Goal: Transaction & Acquisition: Purchase product/service

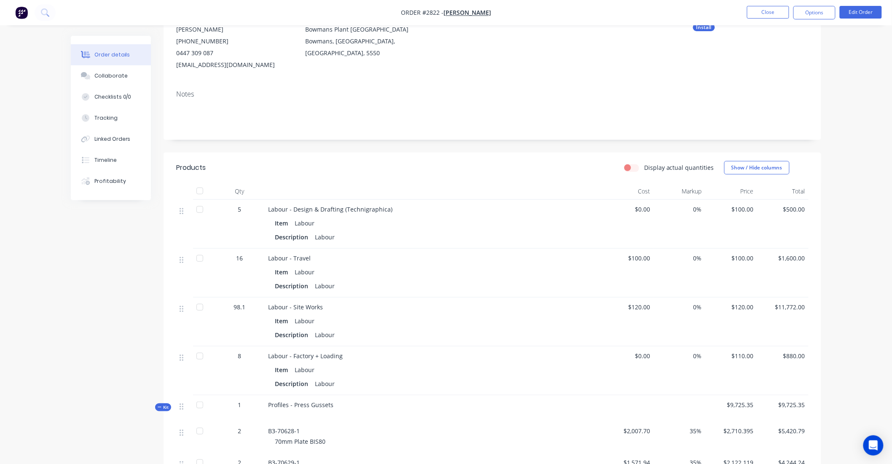
scroll to position [94, 0]
click at [18, 16] on img "button" at bounding box center [21, 12] width 13 height 13
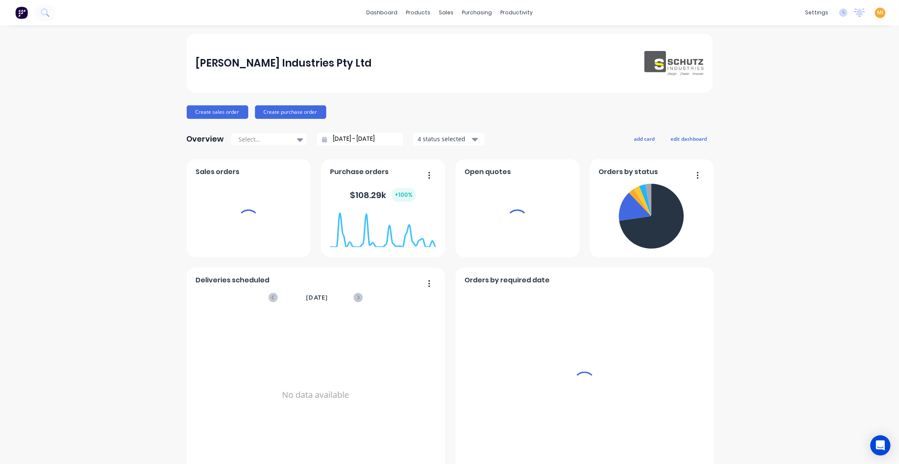
click at [877, 12] on span "MI" at bounding box center [880, 13] width 6 height 8
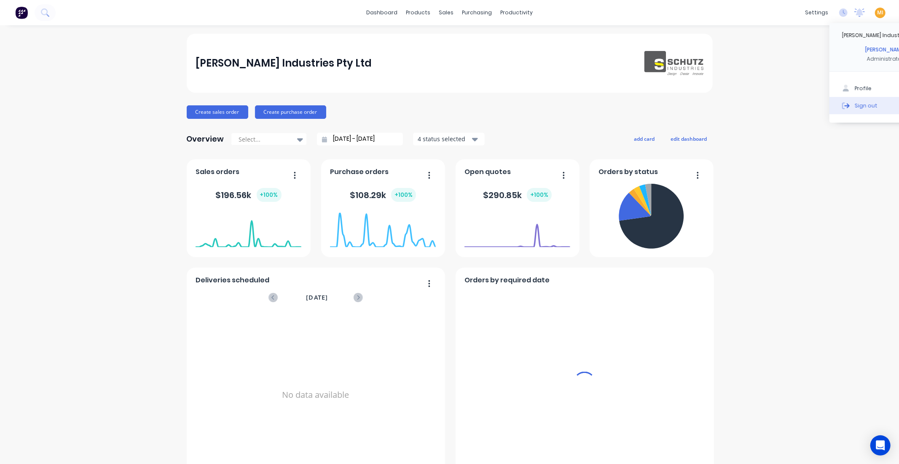
click at [850, 108] on button "Sign out" at bounding box center [886, 105] width 112 height 17
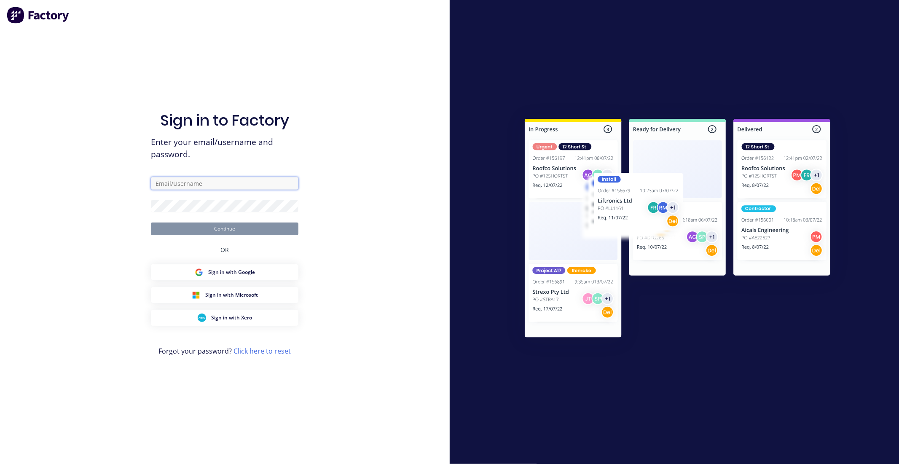
click at [188, 186] on input "text" at bounding box center [225, 183] width 148 height 13
click at [0, 464] on com-1password-button at bounding box center [0, 464] width 0 height 0
type input "[EMAIL_ADDRESS][DOMAIN_NAME]"
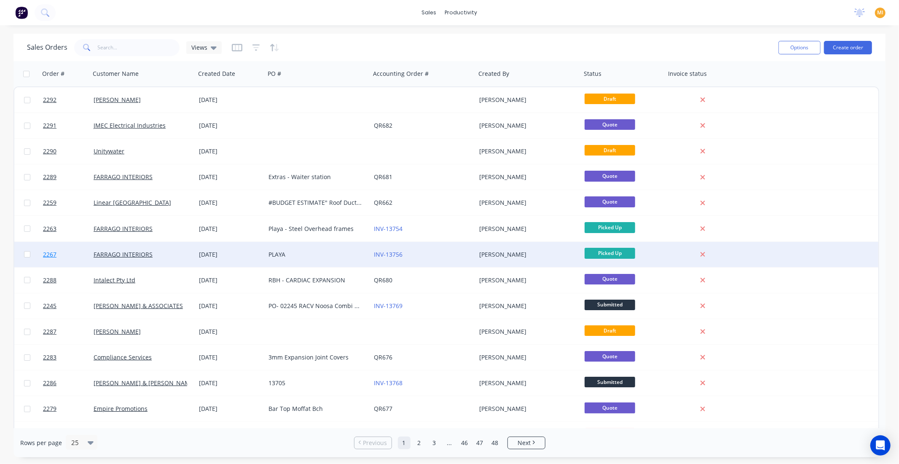
click at [84, 251] on link "2267" at bounding box center [68, 254] width 51 height 25
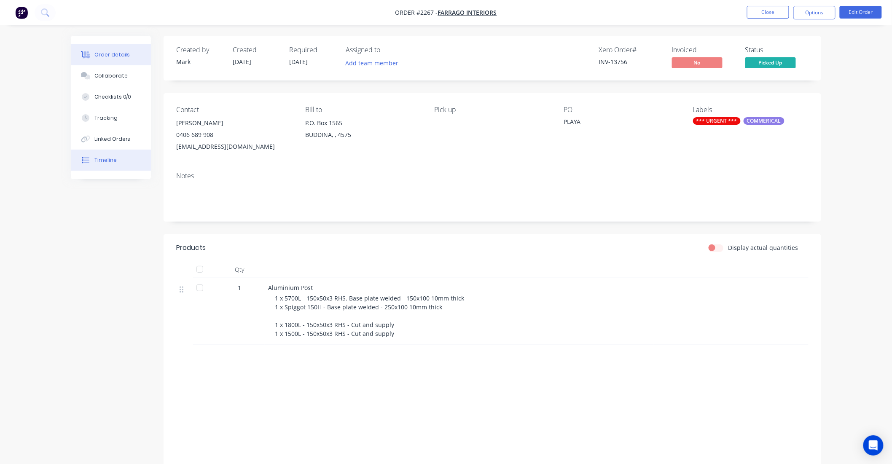
click at [111, 160] on div "Timeline" at bounding box center [105, 160] width 22 height 8
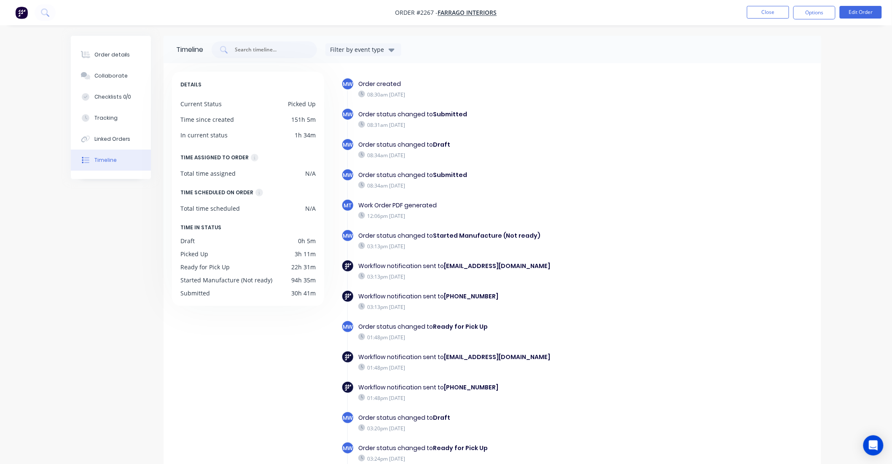
click at [424, 9] on span "Order #2267 -" at bounding box center [416, 13] width 43 height 8
copy span "2267"
click at [775, 11] on button "Close" at bounding box center [768, 12] width 42 height 13
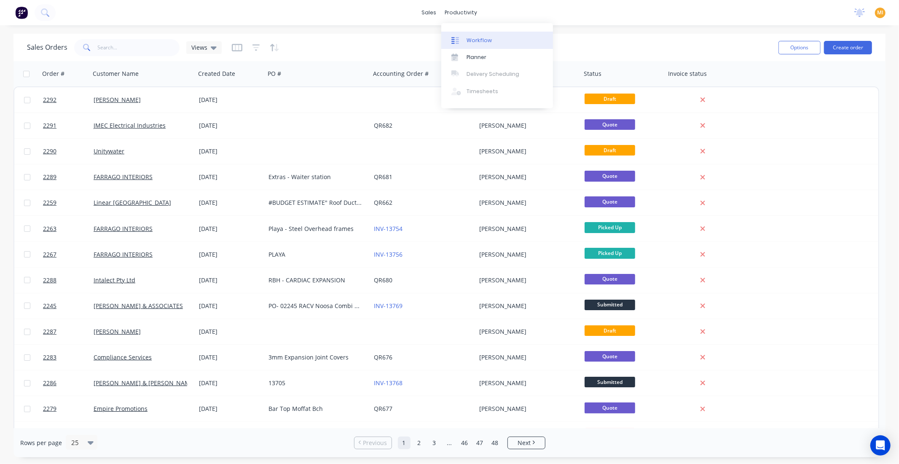
click at [463, 39] on div at bounding box center [457, 41] width 13 height 8
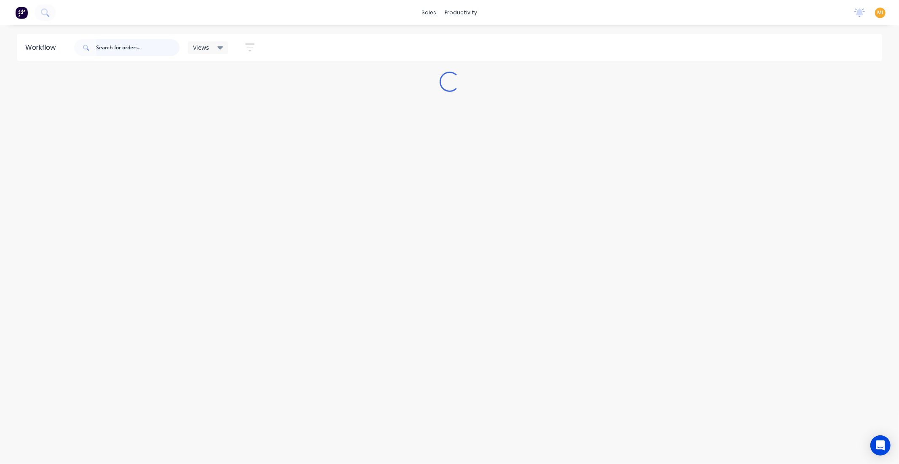
click at [113, 47] on input "text" at bounding box center [137, 47] width 83 height 17
paste input "2267"
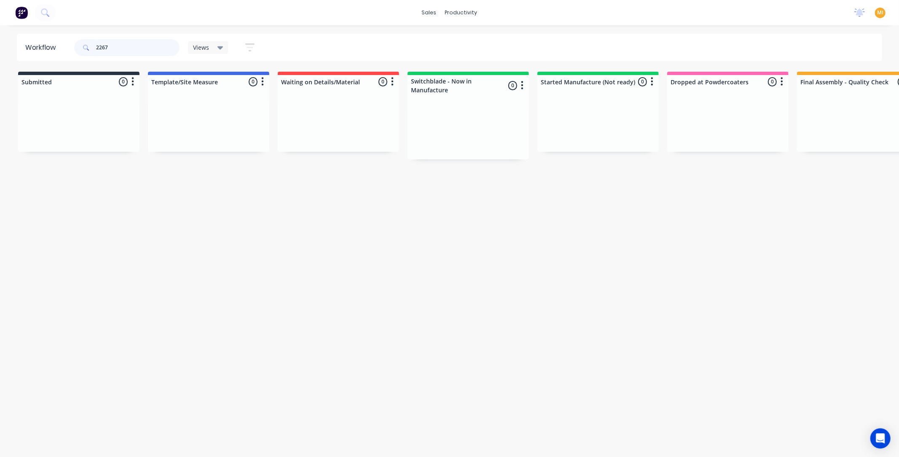
scroll to position [0, 507]
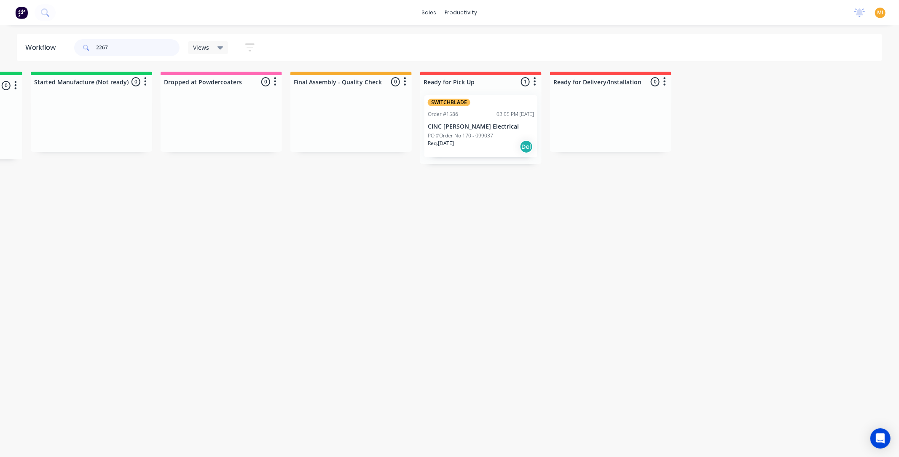
type input "2267"
click at [482, 133] on p "PO #Order No 170 - 099037" at bounding box center [460, 136] width 65 height 8
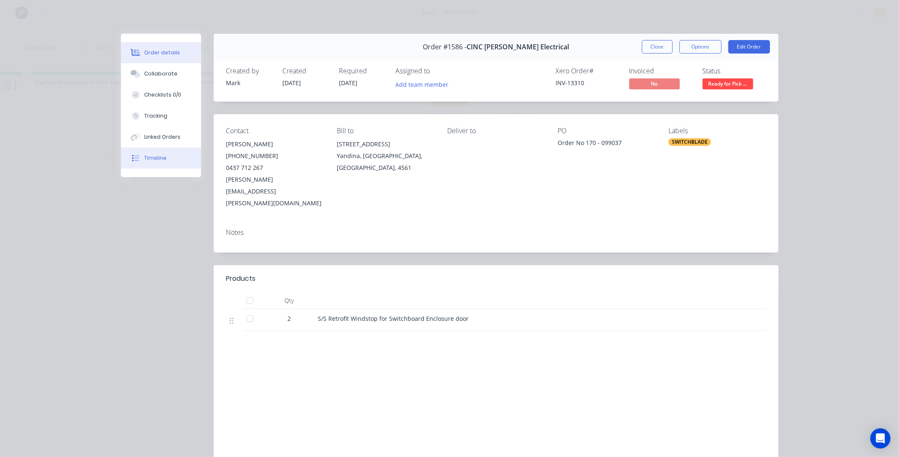
click at [162, 150] on button "Timeline" at bounding box center [161, 158] width 80 height 21
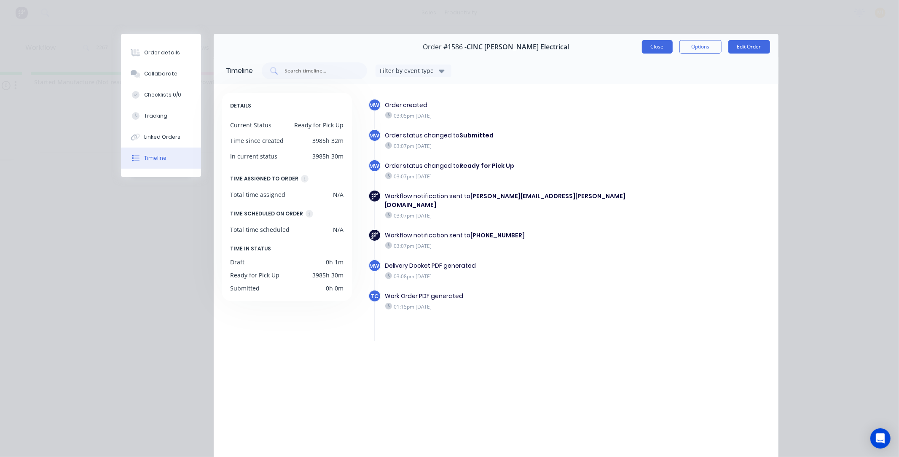
click at [664, 48] on button "Close" at bounding box center [657, 46] width 31 height 13
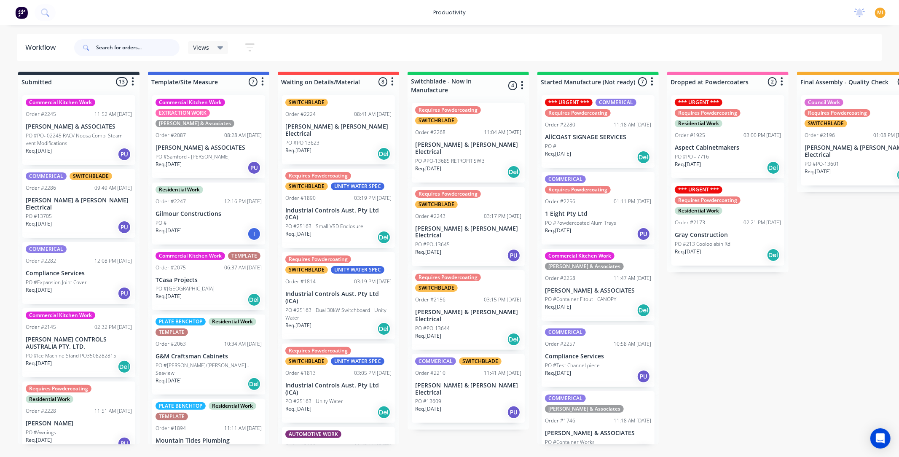
click at [158, 50] on input "text" at bounding box center [137, 47] width 83 height 17
paste input "2267"
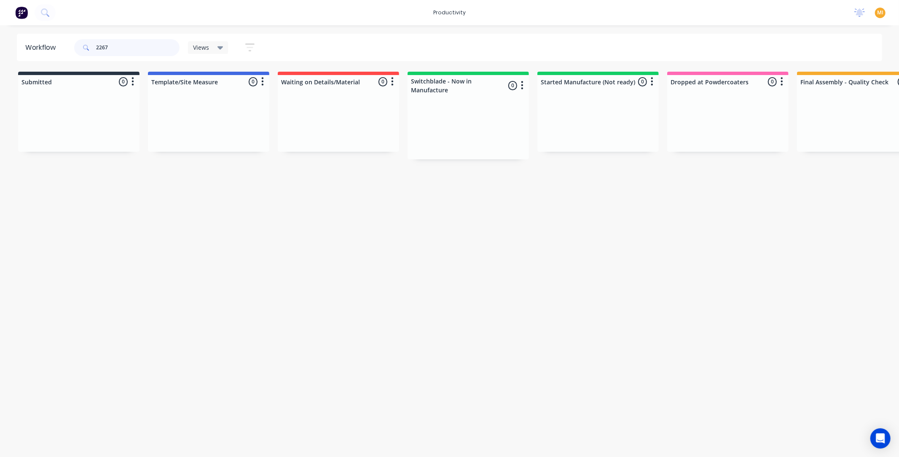
scroll to position [0, 507]
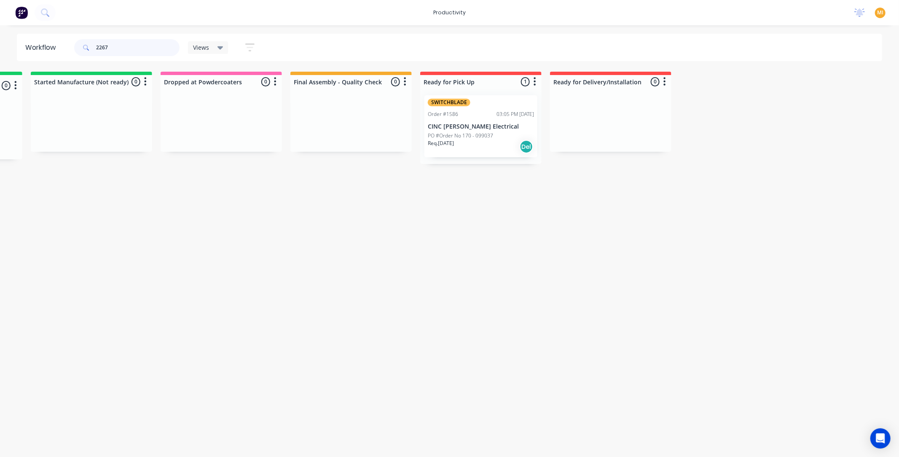
type input "2267"
click at [499, 114] on div "03:05 PM [DATE]" at bounding box center [516, 114] width 38 height 8
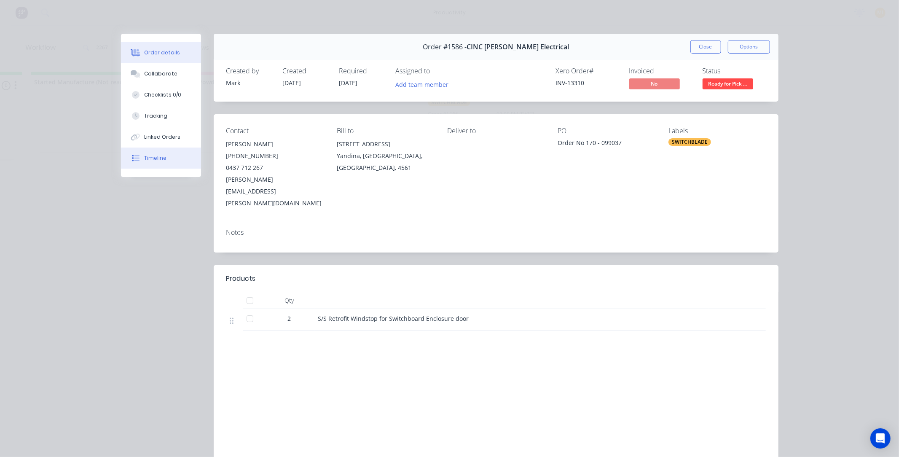
click at [158, 158] on div "Timeline" at bounding box center [155, 158] width 22 height 8
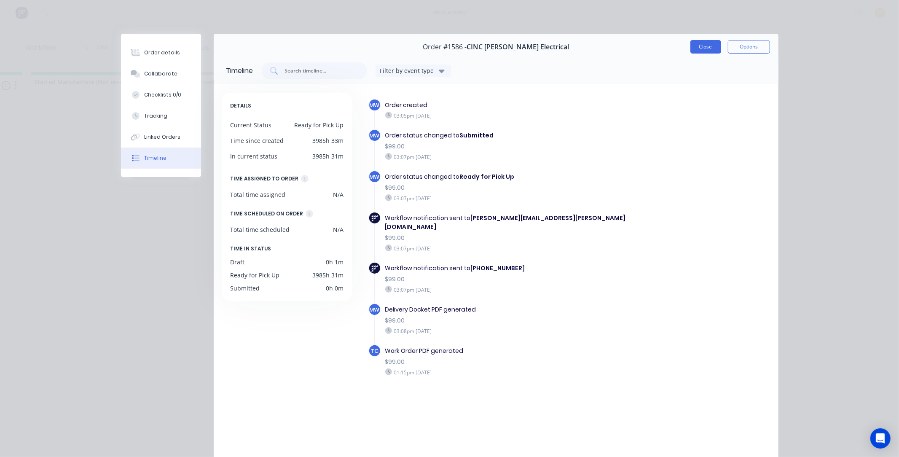
click at [695, 49] on button "Close" at bounding box center [705, 46] width 31 height 13
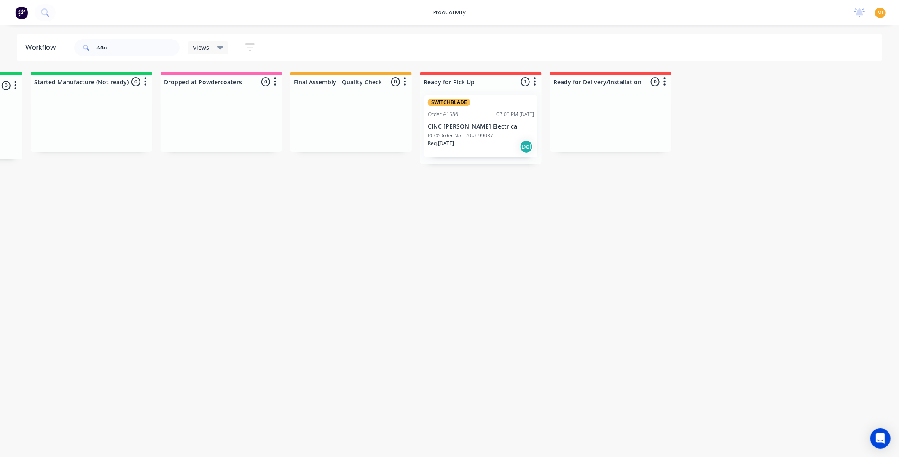
click at [20, 11] on img at bounding box center [21, 12] width 13 height 13
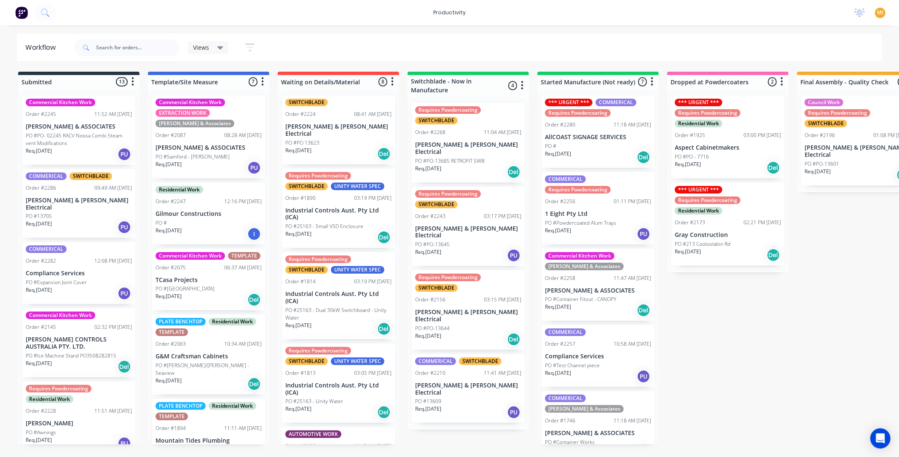
click at [24, 10] on img at bounding box center [21, 12] width 13 height 13
click at [881, 13] on span "MI" at bounding box center [880, 13] width 6 height 8
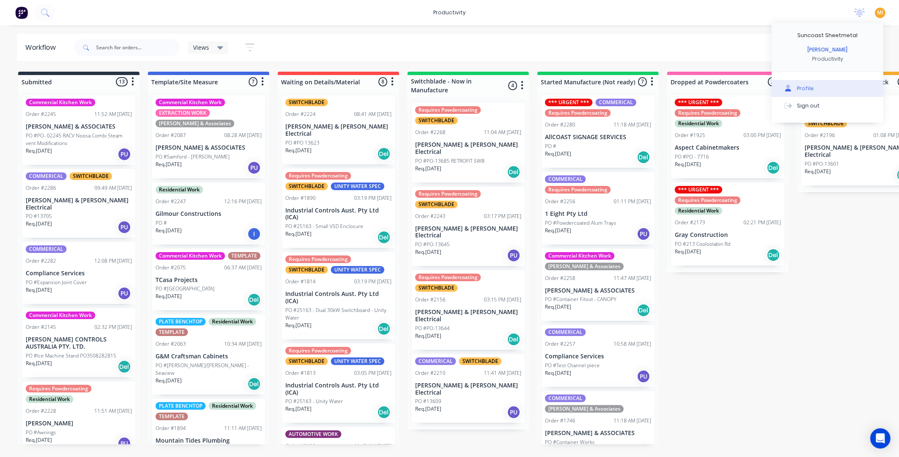
drag, startPoint x: 835, startPoint y: 102, endPoint x: 788, endPoint y: 93, distance: 47.1
click at [834, 102] on button "Sign out" at bounding box center [828, 105] width 112 height 17
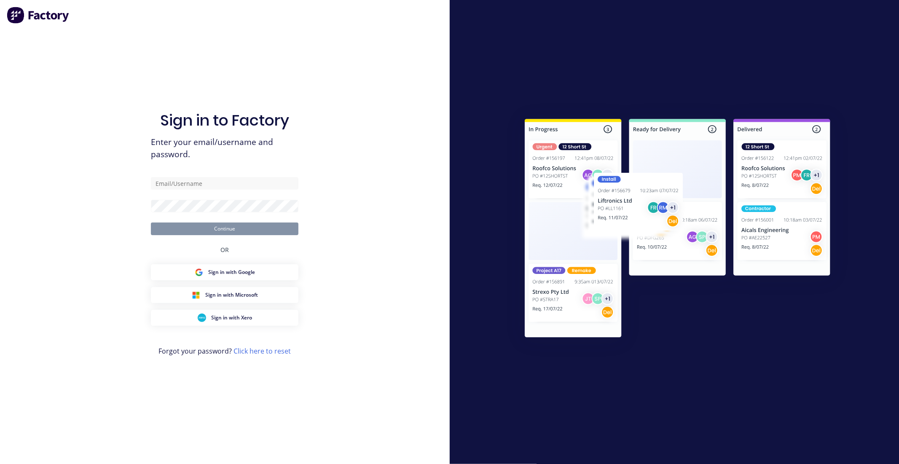
type input "team+maricardemo@factory.app"
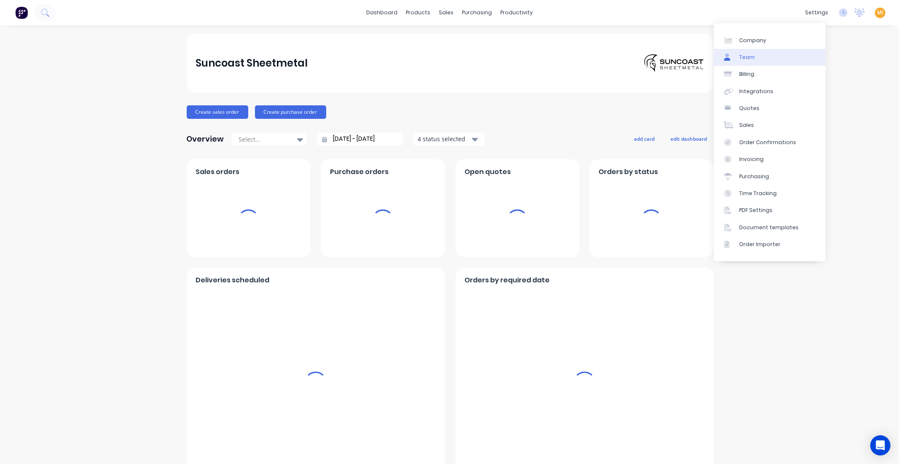
click at [778, 55] on link "Team" at bounding box center [770, 57] width 112 height 17
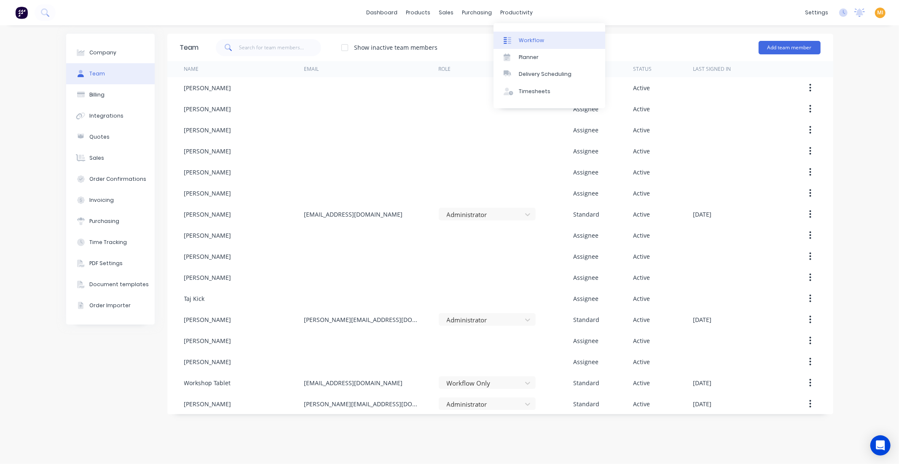
click at [532, 34] on link "Workflow" at bounding box center [550, 40] width 112 height 17
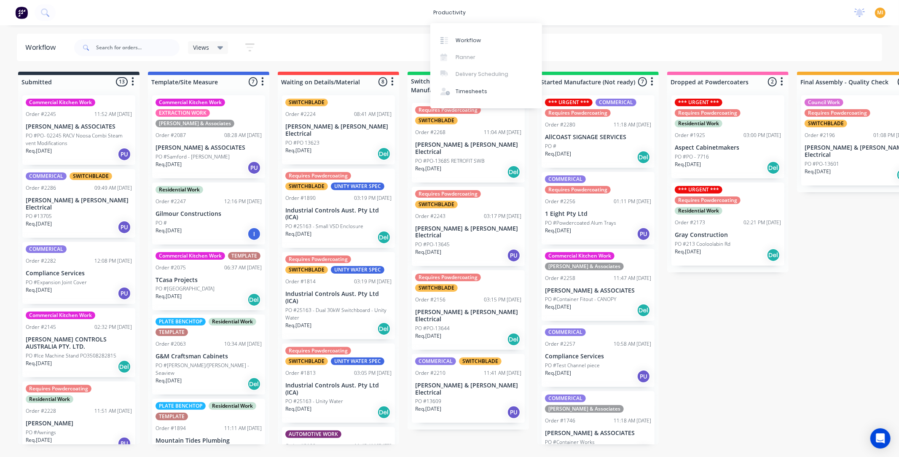
click at [344, 130] on p "[PERSON_NAME] & [PERSON_NAME] Electrical" at bounding box center [338, 130] width 106 height 14
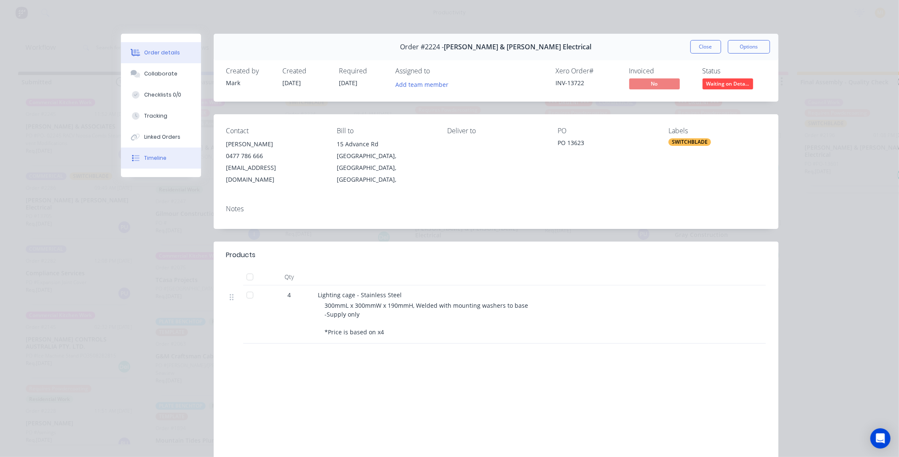
click at [170, 163] on button "Timeline" at bounding box center [161, 158] width 80 height 21
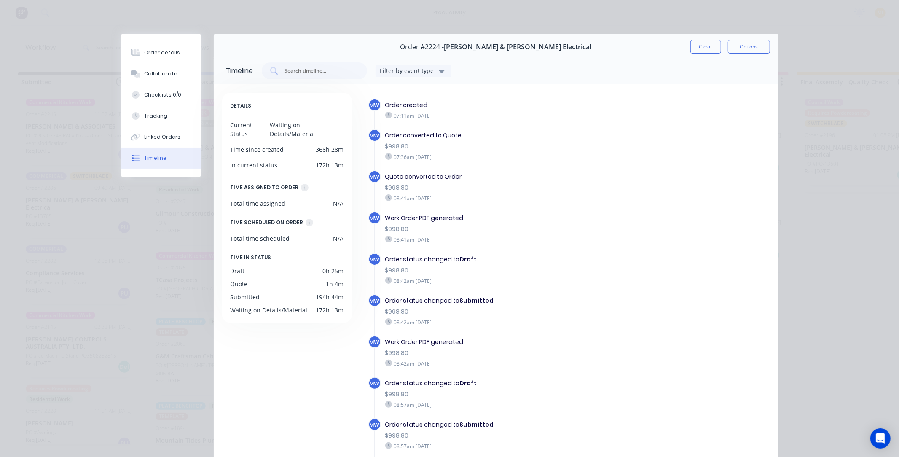
click at [444, 48] on span "Order #2224 -" at bounding box center [422, 47] width 44 height 8
copy span "2224"
click at [707, 48] on button "Close" at bounding box center [705, 46] width 31 height 13
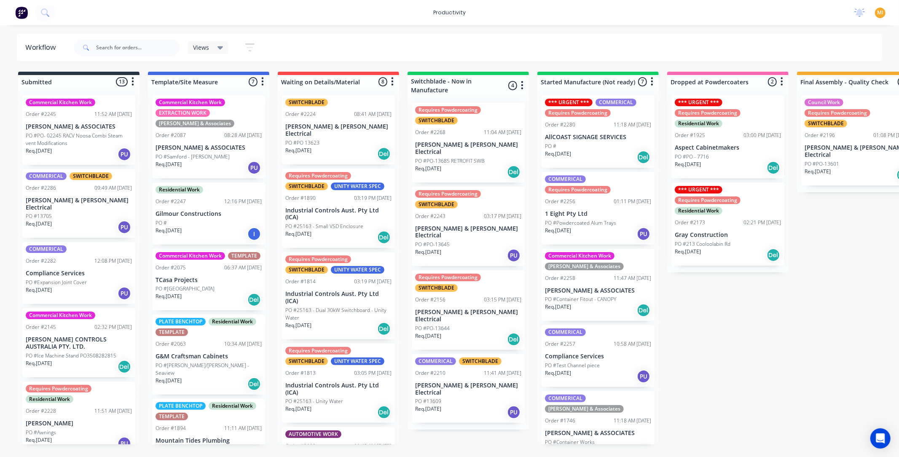
click at [877, 15] on span "MI" at bounding box center [880, 13] width 6 height 8
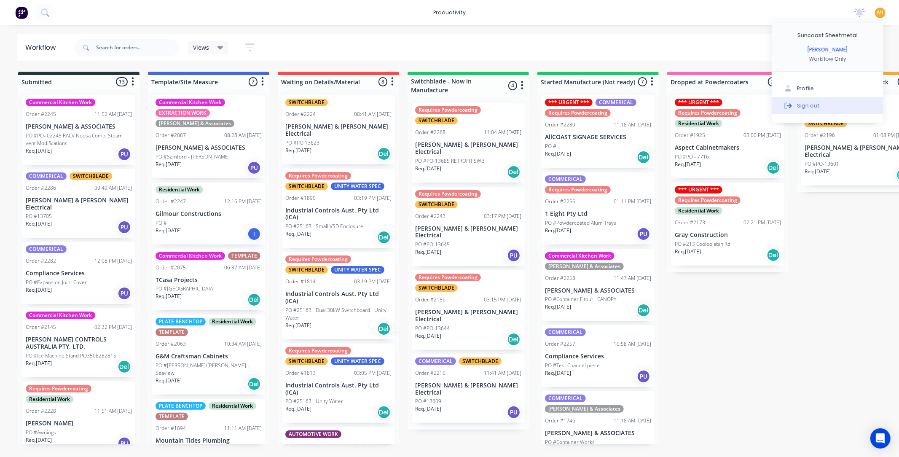
click at [814, 97] on button "Sign out" at bounding box center [828, 105] width 112 height 17
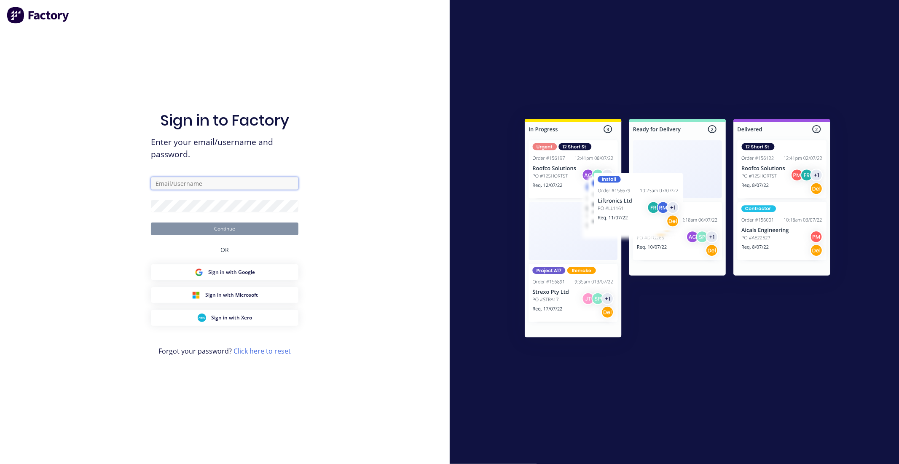
click at [221, 187] on input "text" at bounding box center [225, 183] width 148 height 13
type input "[EMAIL_ADDRESS][DOMAIN_NAME]"
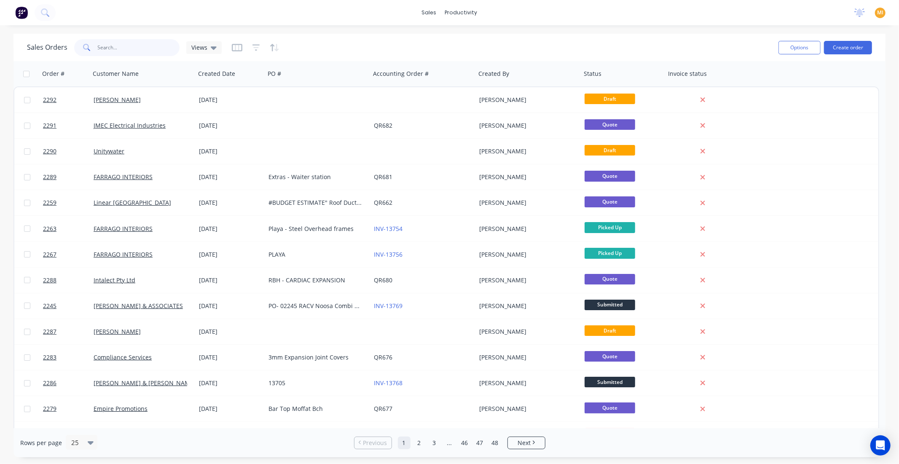
click at [137, 51] on input "text" at bounding box center [139, 47] width 82 height 17
paste input "2224"
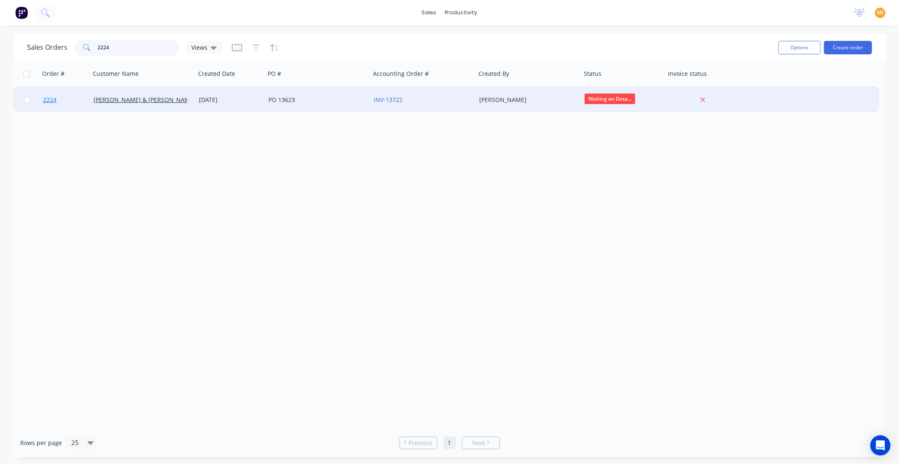
type input "2224"
click at [78, 100] on link "2224" at bounding box center [68, 99] width 51 height 25
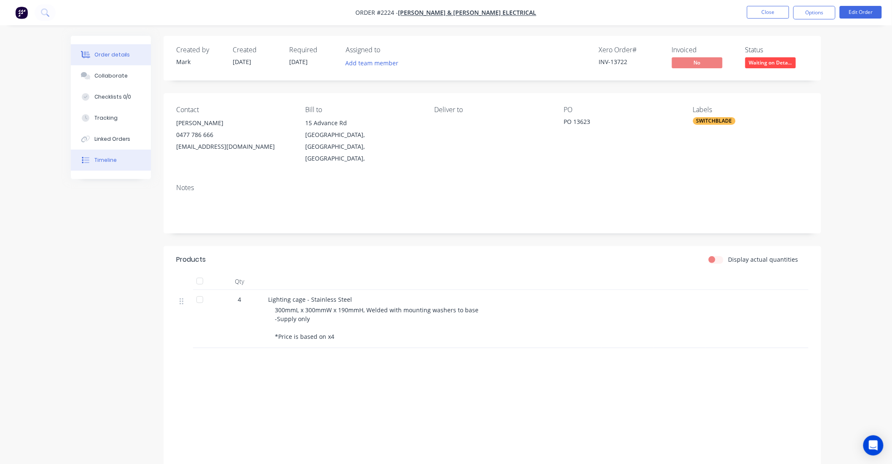
click at [105, 161] on div "Timeline" at bounding box center [105, 160] width 22 height 8
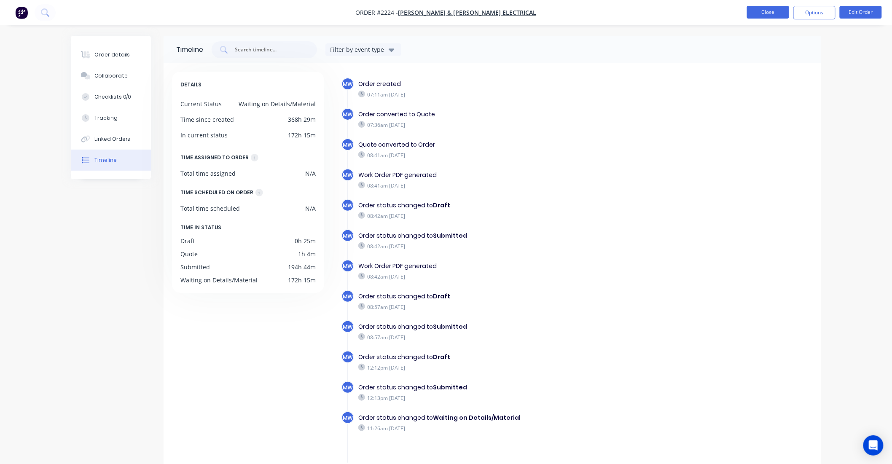
click at [755, 8] on button "Close" at bounding box center [768, 12] width 42 height 13
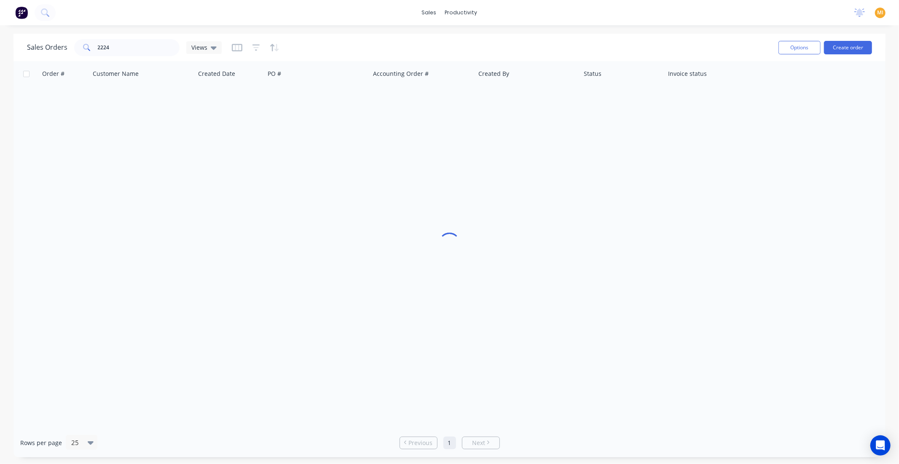
click at [884, 11] on div "MI Suncoast Sheetmetal Maricar Infante Standard User (No Pricing) Profile Sign …" at bounding box center [880, 13] width 11 height 11
click at [878, 13] on span "MI" at bounding box center [880, 13] width 6 height 8
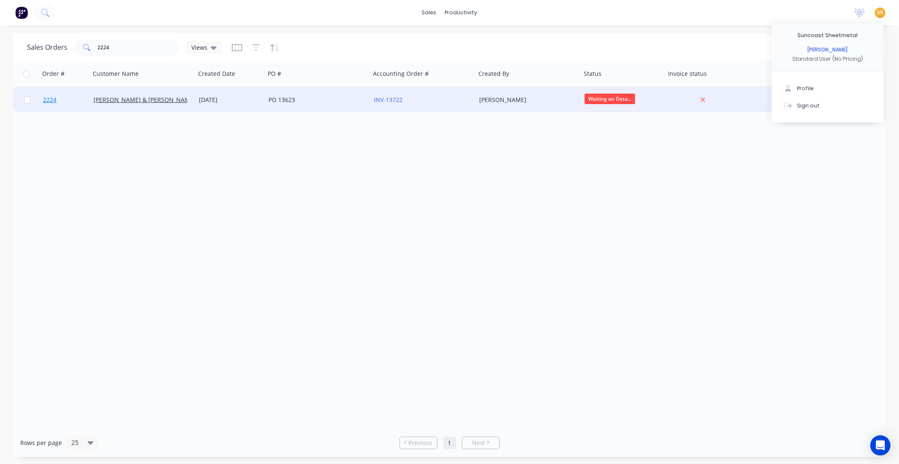
click at [72, 98] on link "2224" at bounding box center [68, 99] width 51 height 25
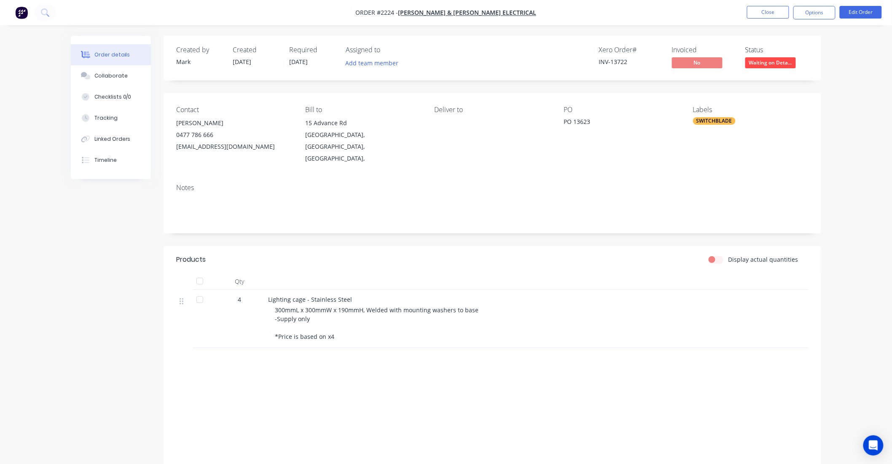
click at [102, 177] on div "Order details Collaborate Checklists 0/0 Tracking Linked Orders Timeline" at bounding box center [111, 107] width 80 height 143
click at [103, 165] on button "Timeline" at bounding box center [111, 160] width 80 height 21
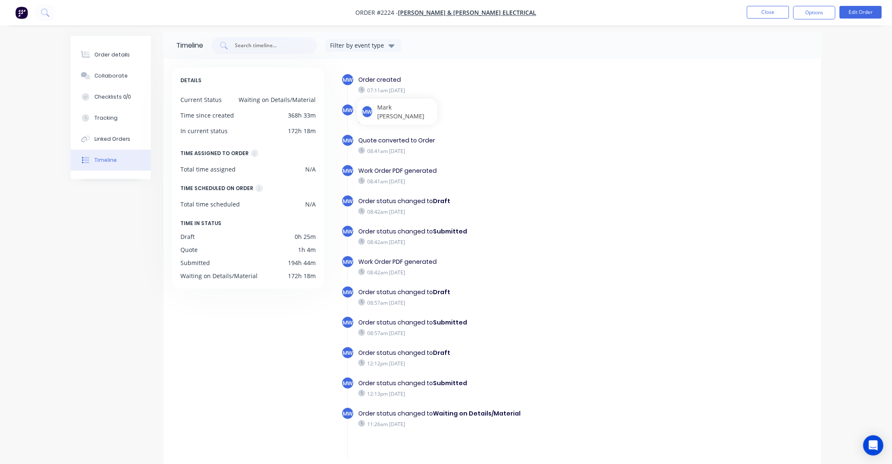
scroll to position [5, 0]
click at [780, 17] on button "Close" at bounding box center [768, 12] width 42 height 13
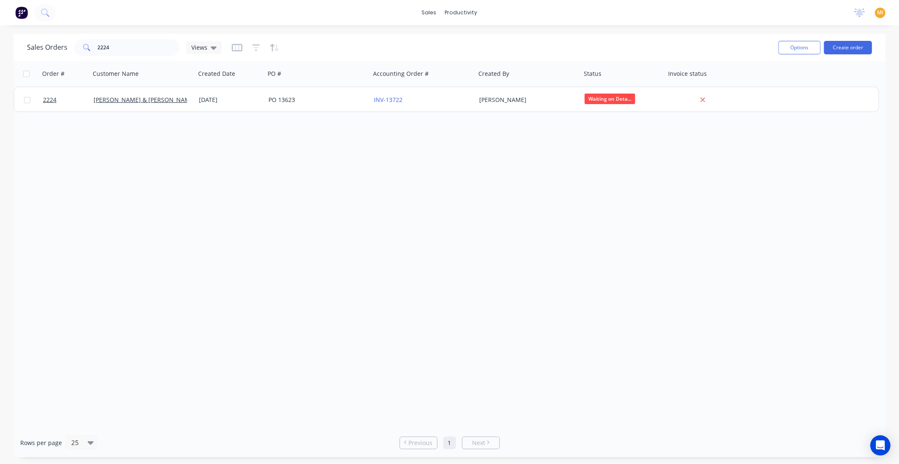
click at [21, 13] on img at bounding box center [21, 12] width 13 height 13
click at [878, 14] on span "MI" at bounding box center [880, 13] width 6 height 8
click at [811, 100] on button "Sign out" at bounding box center [828, 105] width 112 height 17
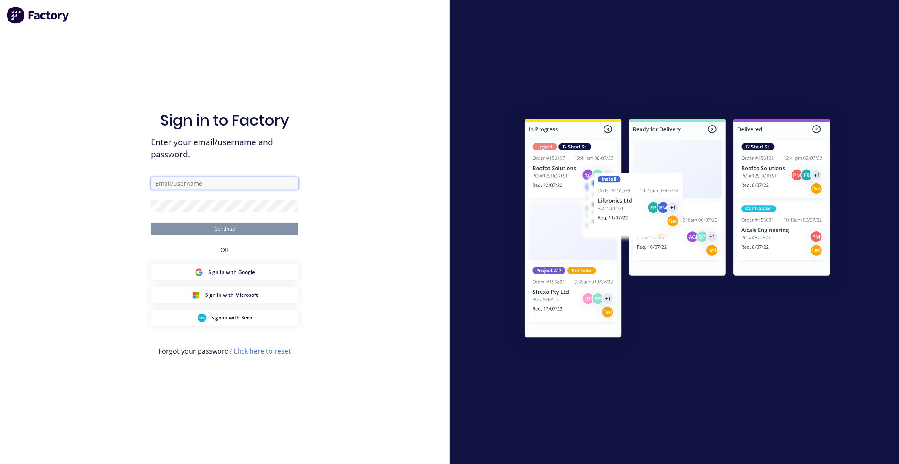
click at [208, 177] on input "text" at bounding box center [225, 183] width 148 height 13
type input "[EMAIL_ADDRESS][DOMAIN_NAME]"
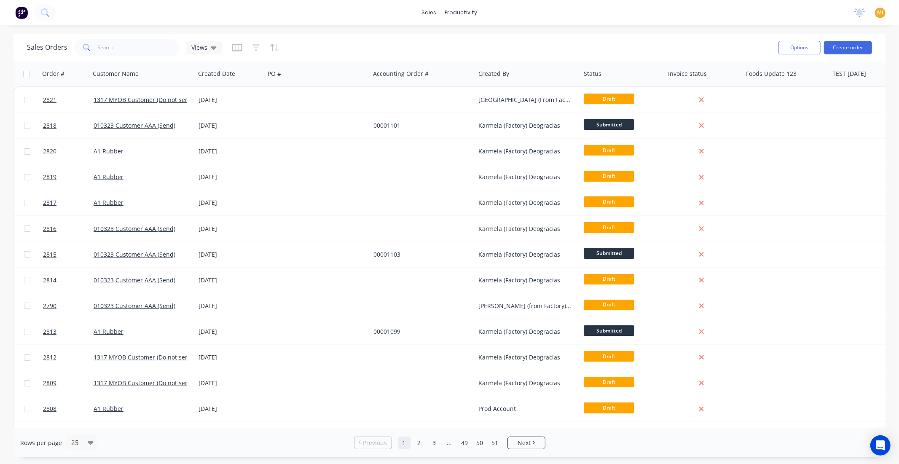
click at [883, 11] on span "MI" at bounding box center [880, 13] width 6 height 8
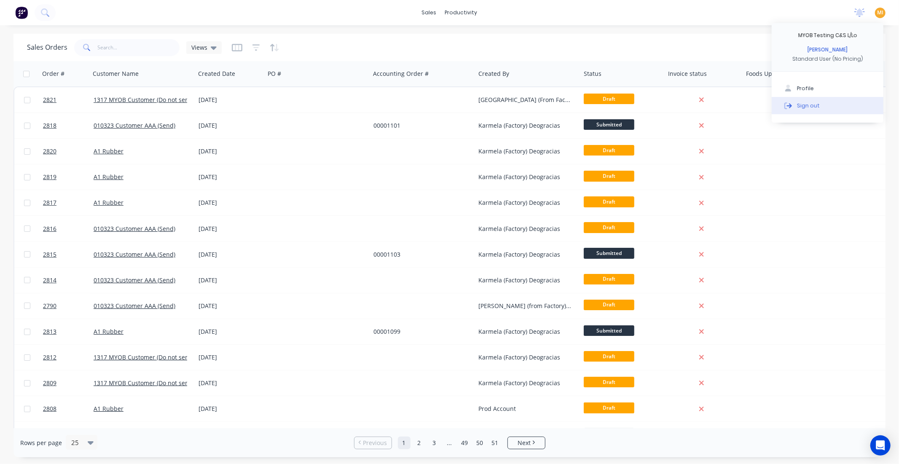
drag, startPoint x: 825, startPoint y: 108, endPoint x: 817, endPoint y: 107, distance: 8.1
click at [824, 108] on button "Sign out" at bounding box center [828, 105] width 112 height 17
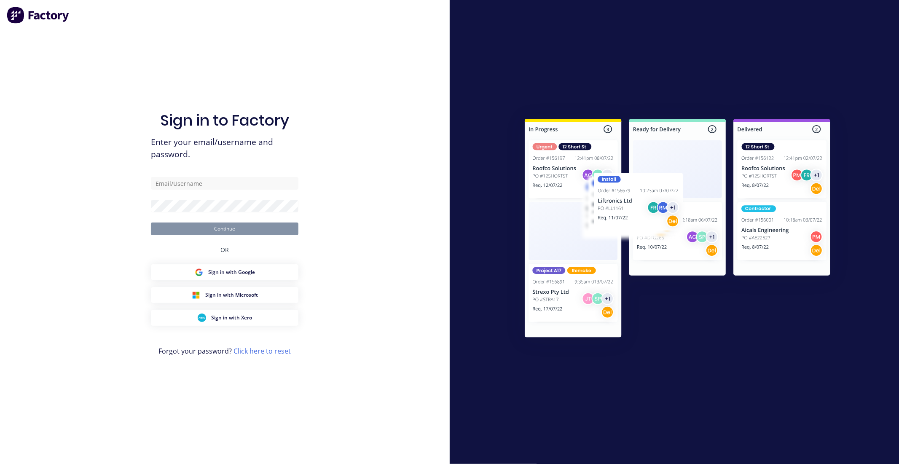
type input "[EMAIL_ADDRESS][DOMAIN_NAME]"
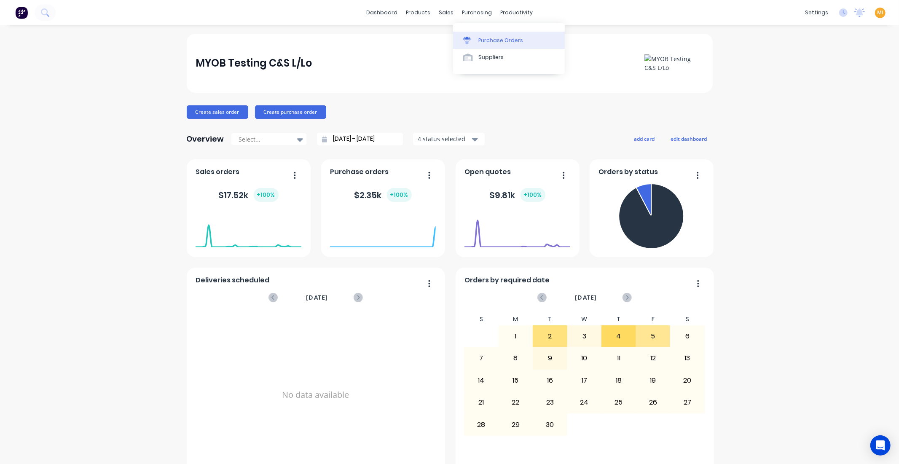
click at [481, 41] on div "Purchase Orders" at bounding box center [500, 41] width 45 height 8
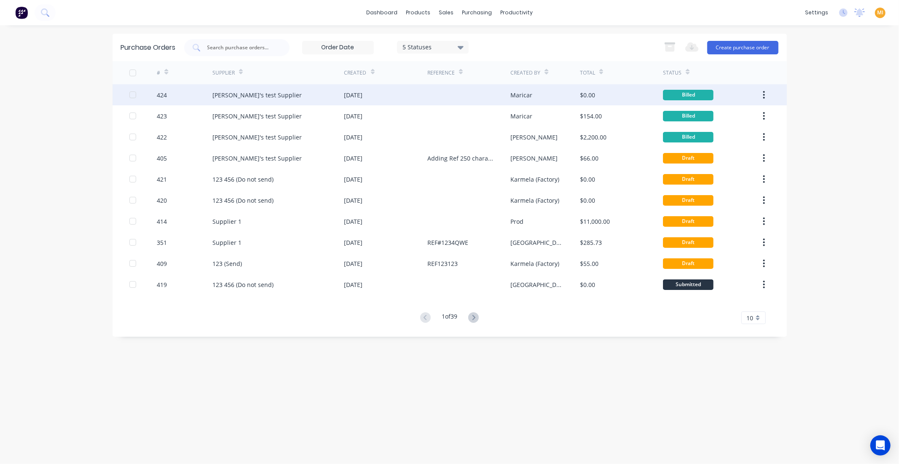
click at [354, 102] on div "[DATE]" at bounding box center [385, 94] width 83 height 21
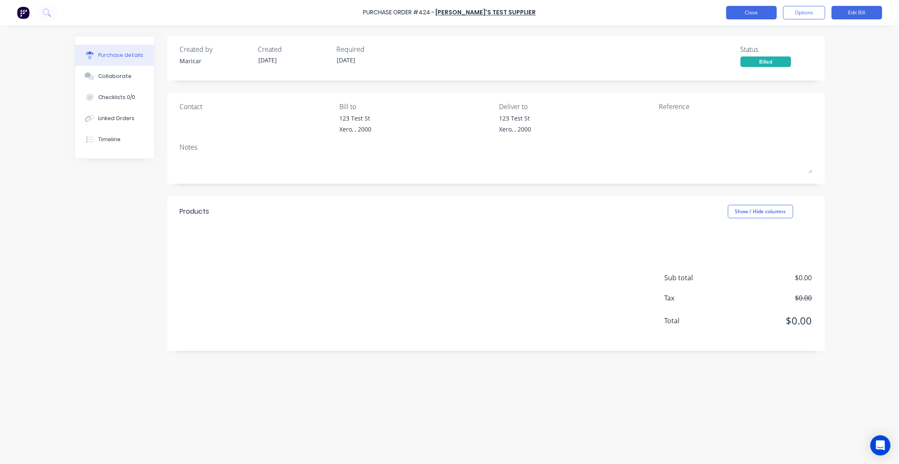
click at [742, 13] on button "Close" at bounding box center [751, 12] width 51 height 13
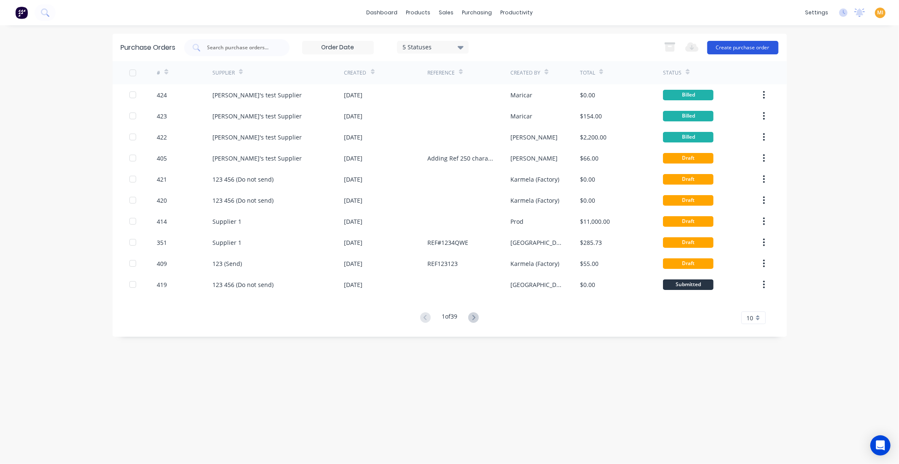
click at [739, 49] on button "Create purchase order" at bounding box center [742, 47] width 71 height 13
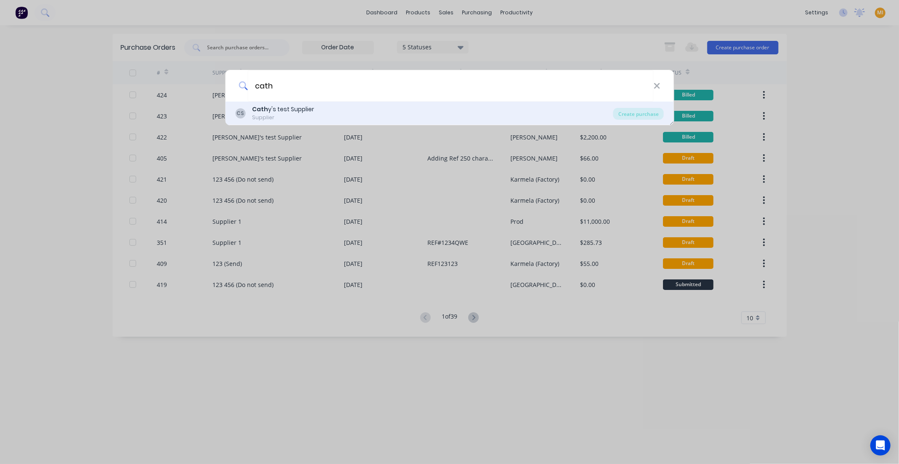
type input "cath"
click at [285, 112] on div "Cath y's test Supplier" at bounding box center [283, 109] width 62 height 9
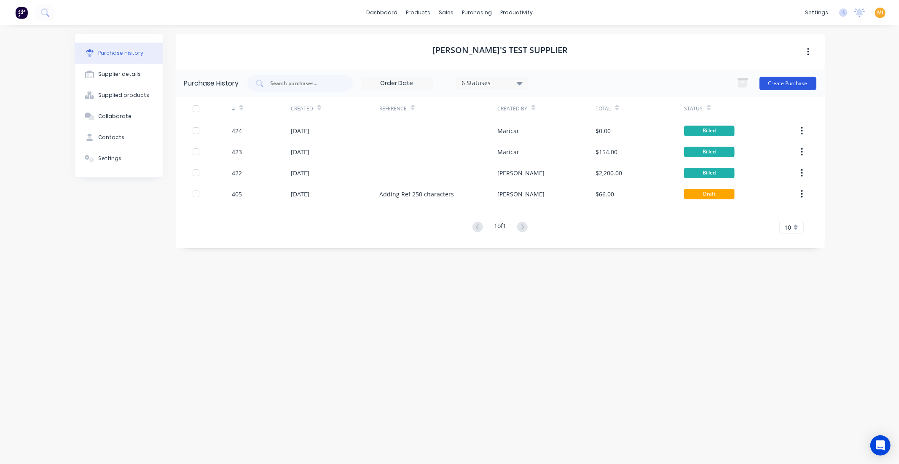
click at [794, 81] on button "Create Purchase" at bounding box center [788, 83] width 57 height 13
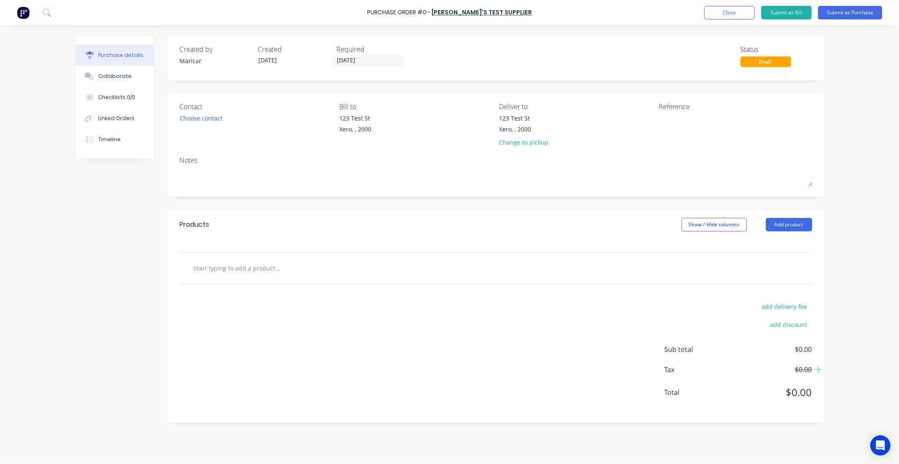
click at [253, 59] on div "Created by [PERSON_NAME] Created [DATE] Required [DATE]" at bounding box center [294, 55] width 228 height 23
click at [255, 270] on input "text" at bounding box center [277, 268] width 169 height 17
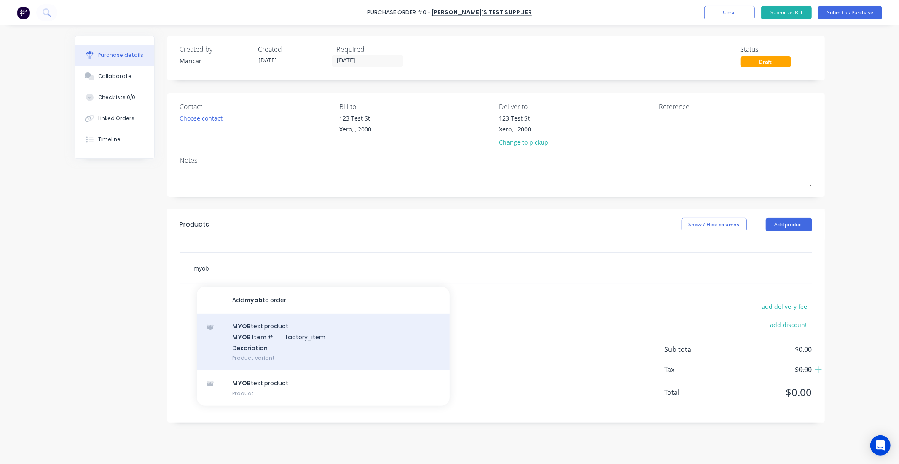
type input "myob"
click at [269, 342] on div "MYOB test product MYOB Item # factory_item Description Product variant" at bounding box center [323, 342] width 253 height 57
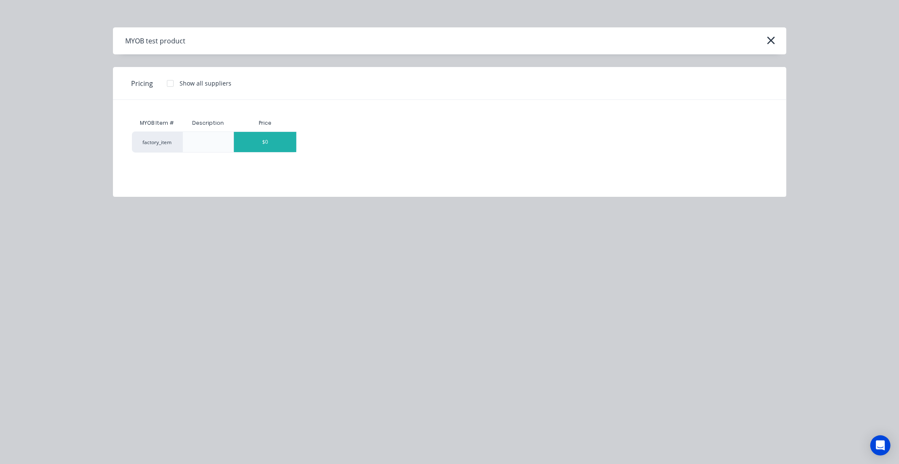
click at [255, 148] on div "$0" at bounding box center [265, 142] width 62 height 20
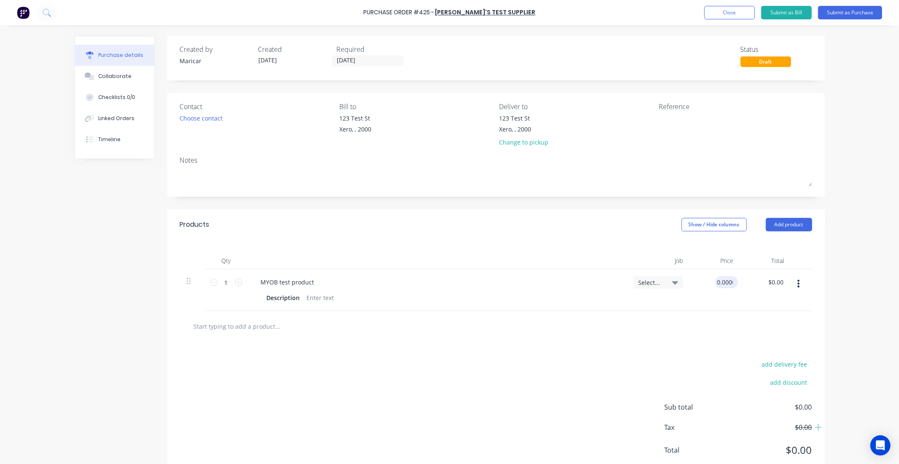
click at [723, 282] on input "0.0000" at bounding box center [724, 282] width 19 height 12
type input "$50.00"
click at [235, 283] on icon at bounding box center [239, 283] width 8 height 8
type input "2"
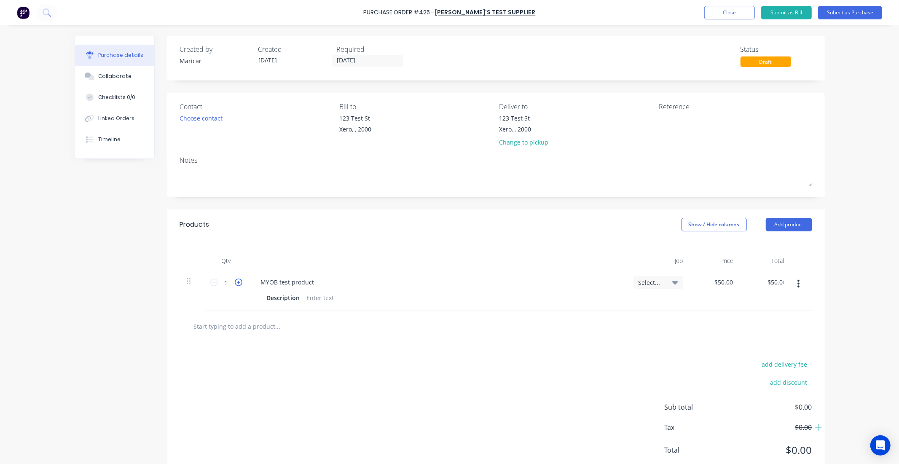
type input "$100.00"
click at [256, 329] on input "text" at bounding box center [277, 326] width 169 height 17
click at [795, 13] on button "Submit as Bill" at bounding box center [786, 12] width 51 height 13
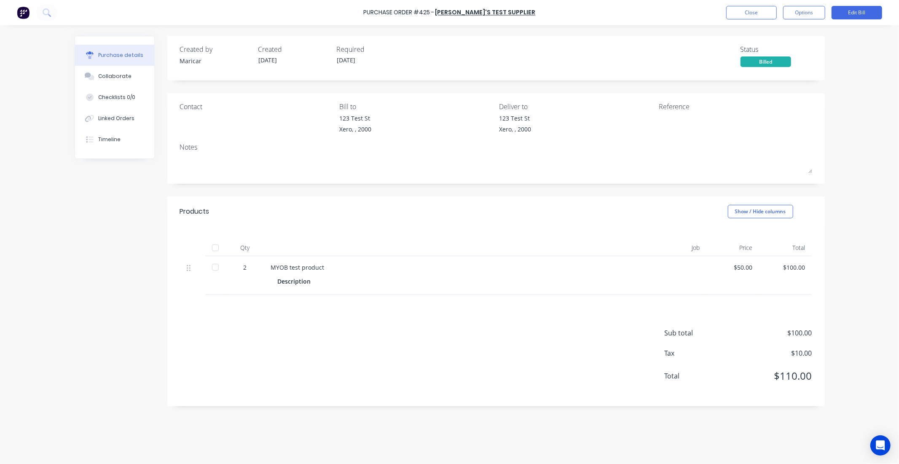
click at [18, 16] on img at bounding box center [23, 12] width 13 height 13
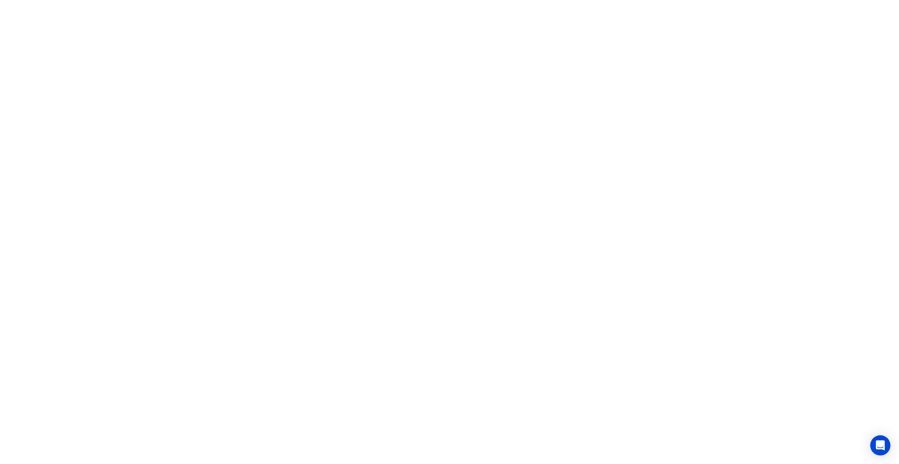
click at [879, 0] on html "x" at bounding box center [449, 0] width 899 height 0
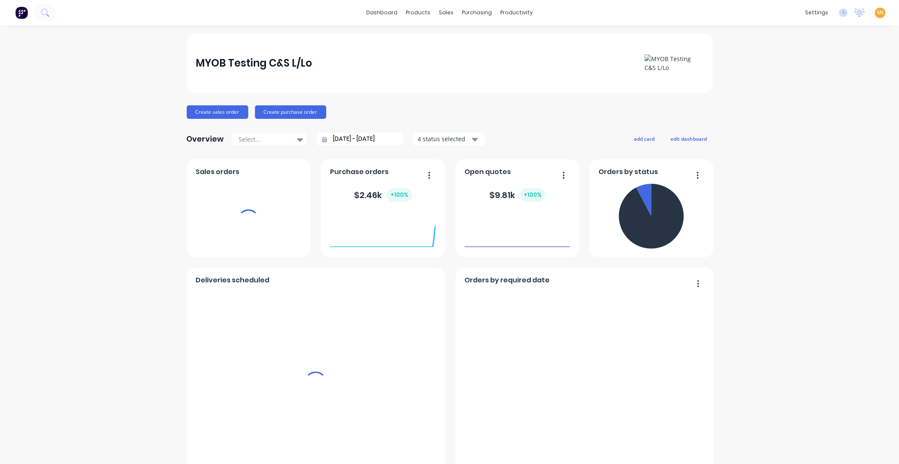
click at [877, 13] on span "MI" at bounding box center [880, 13] width 6 height 8
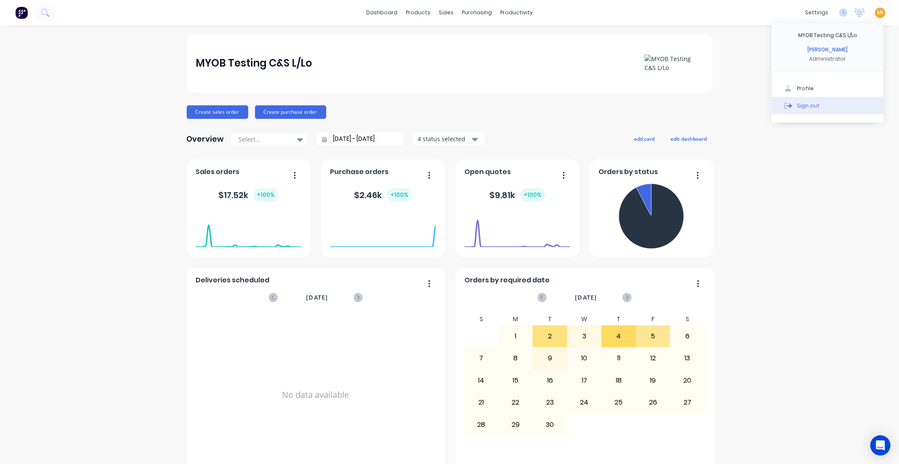
click at [835, 100] on button "Sign out" at bounding box center [828, 105] width 112 height 17
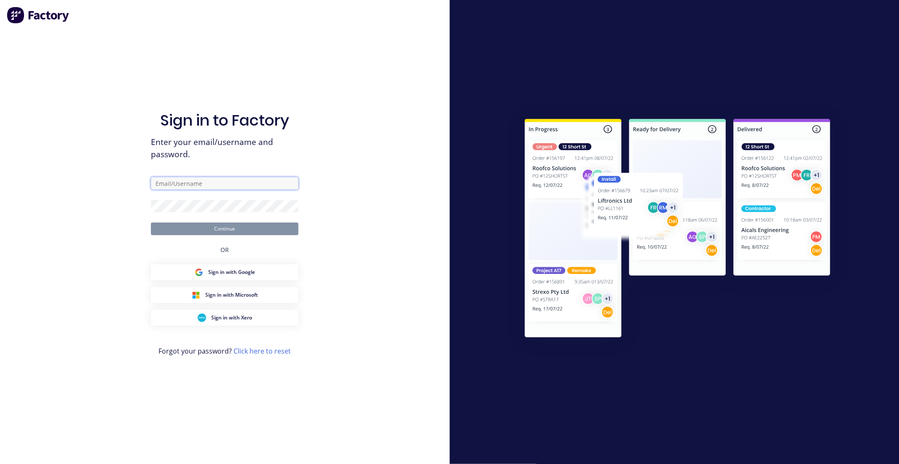
click at [280, 179] on input "text" at bounding box center [225, 183] width 148 height 13
type input "[EMAIL_ADDRESS][DOMAIN_NAME]"
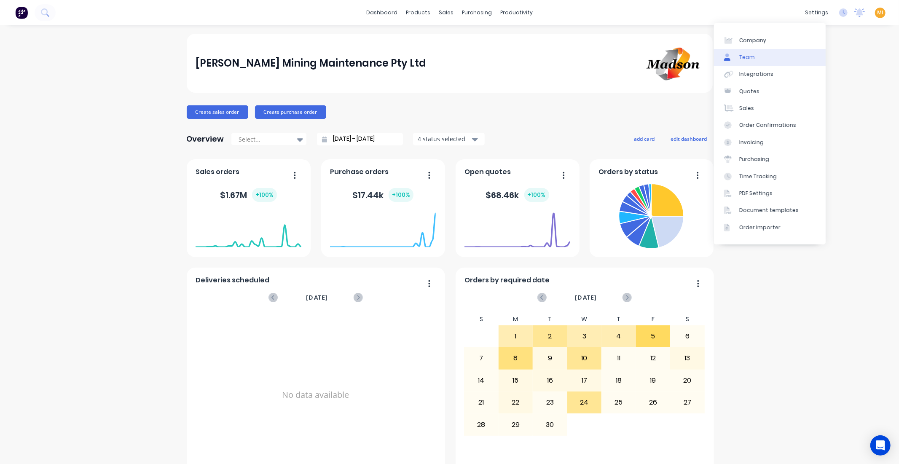
click at [775, 54] on link "Team" at bounding box center [770, 57] width 112 height 17
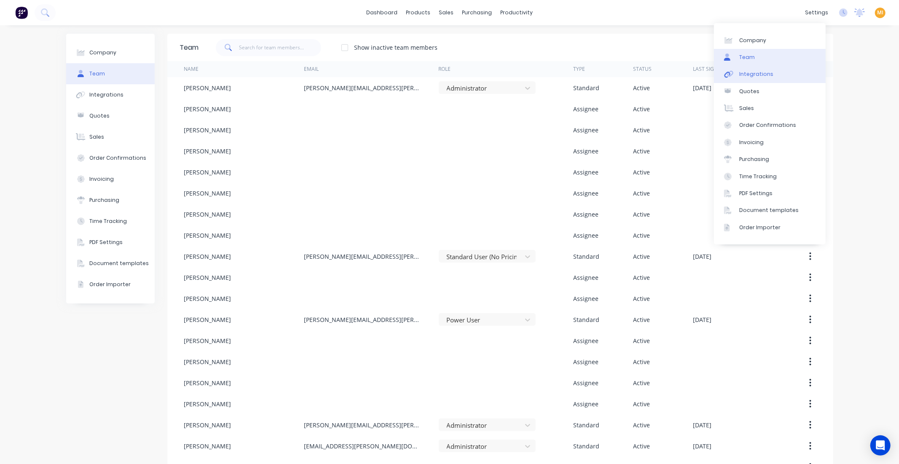
click at [766, 70] on link "Integrations" at bounding box center [770, 74] width 112 height 17
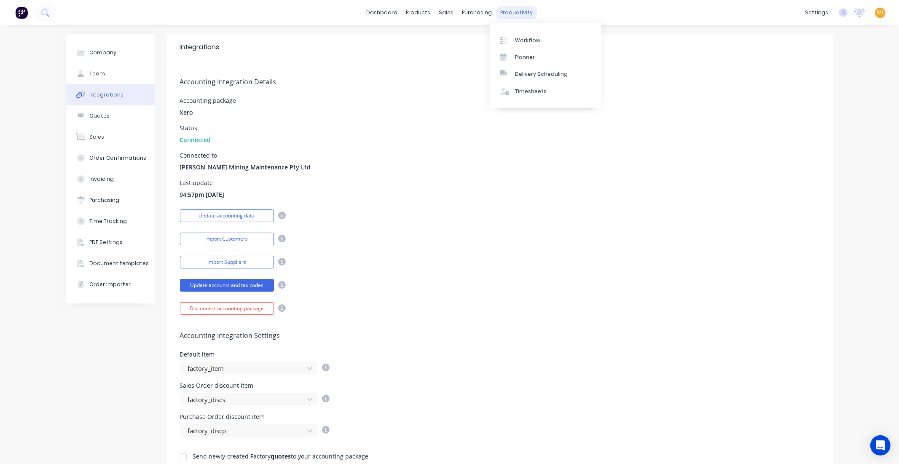
click at [507, 11] on div "productivity" at bounding box center [516, 12] width 41 height 13
click at [481, 37] on div "Purchase Orders" at bounding box center [500, 41] width 45 height 8
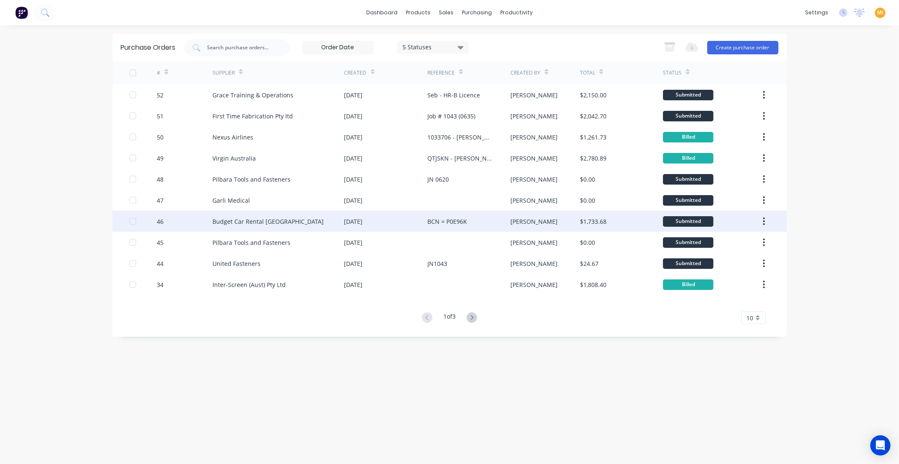
click at [452, 214] on div "BCN = P0E96K" at bounding box center [468, 221] width 83 height 21
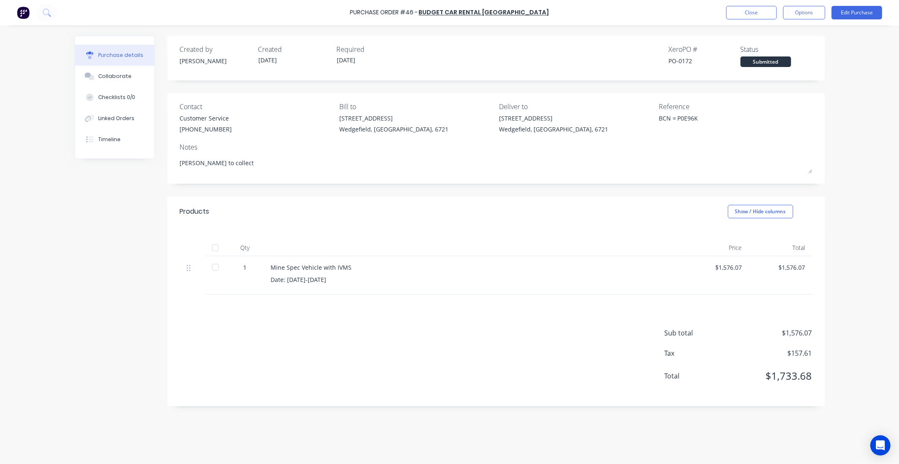
click at [679, 62] on div "PO-0172" at bounding box center [705, 60] width 72 height 9
click at [739, 16] on button "Close" at bounding box center [751, 12] width 51 height 13
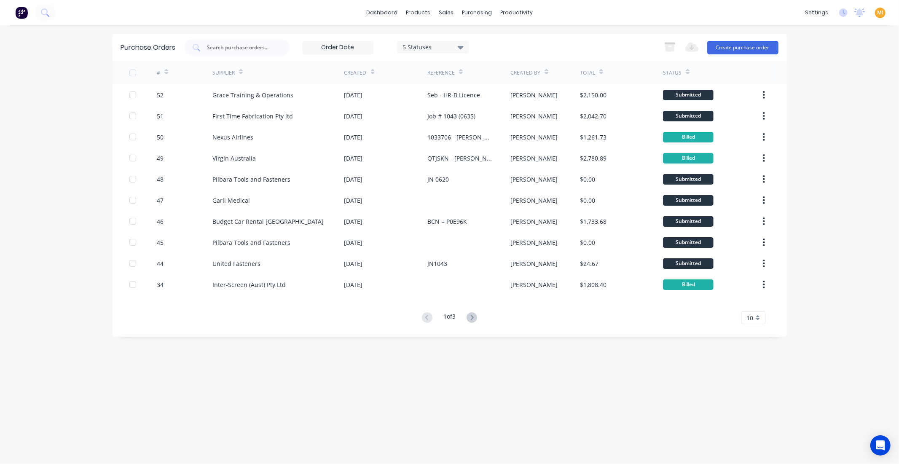
click at [21, 17] on img at bounding box center [21, 12] width 13 height 13
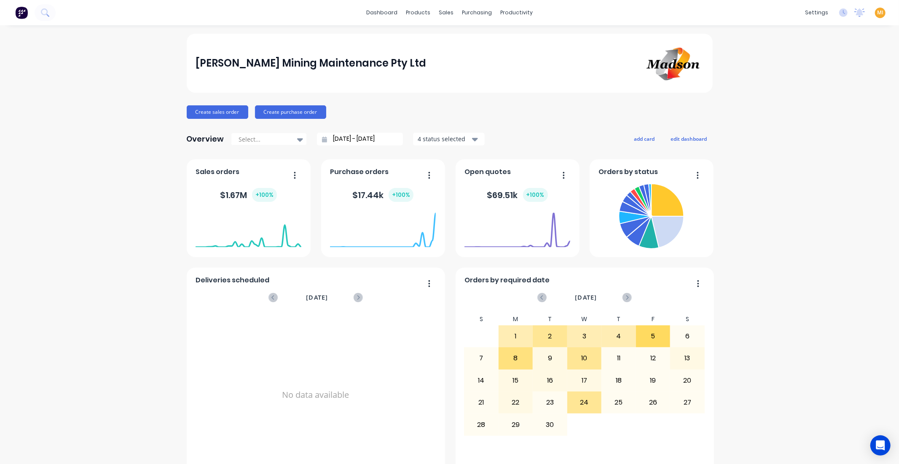
click at [877, 12] on span "MI" at bounding box center [880, 13] width 6 height 8
drag, startPoint x: 818, startPoint y: 103, endPoint x: 806, endPoint y: 104, distance: 11.9
click at [818, 105] on button "Sign out" at bounding box center [828, 113] width 112 height 17
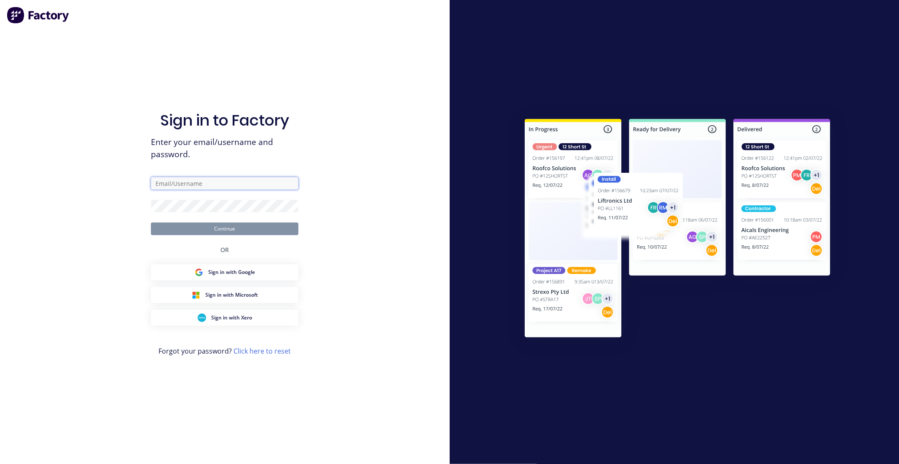
click at [241, 185] on input "text" at bounding box center [225, 183] width 148 height 13
type input "[EMAIL_ADDRESS][DOMAIN_NAME]"
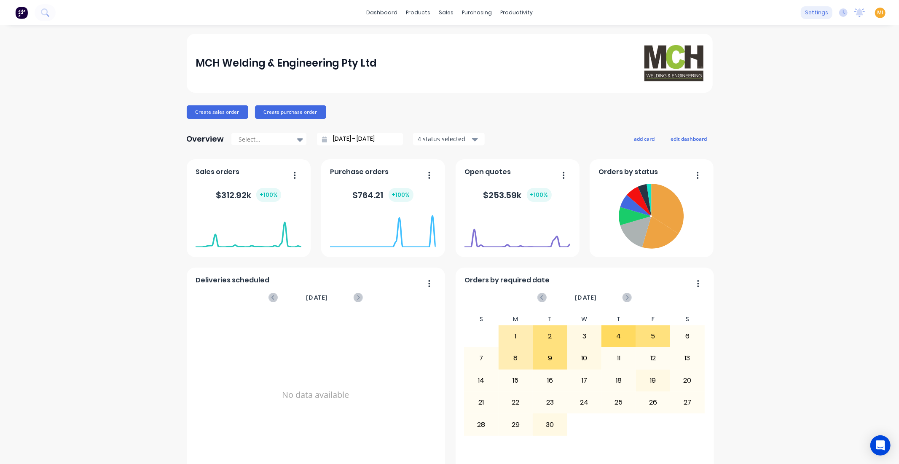
click at [804, 9] on div "settings" at bounding box center [817, 12] width 32 height 13
click at [755, 57] on link "Team" at bounding box center [770, 57] width 112 height 17
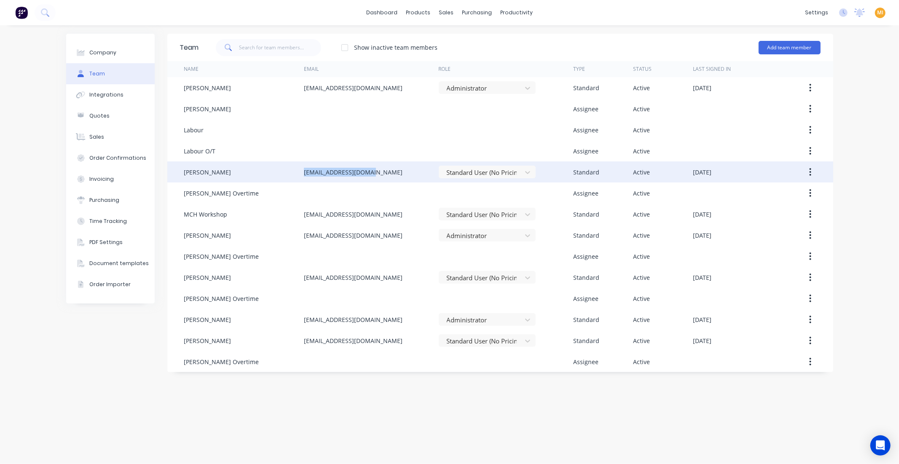
drag, startPoint x: 379, startPoint y: 172, endPoint x: 304, endPoint y: 170, distance: 75.0
click at [304, 170] on div "[EMAIL_ADDRESS][DOMAIN_NAME]" at bounding box center [371, 171] width 135 height 21
copy div "[EMAIL_ADDRESS][DOMAIN_NAME]"
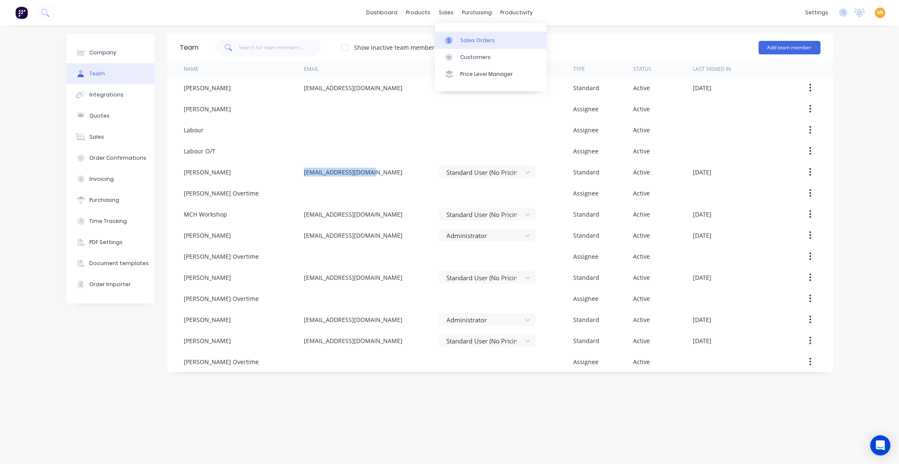
click at [468, 40] on div "Sales Orders" at bounding box center [477, 41] width 35 height 8
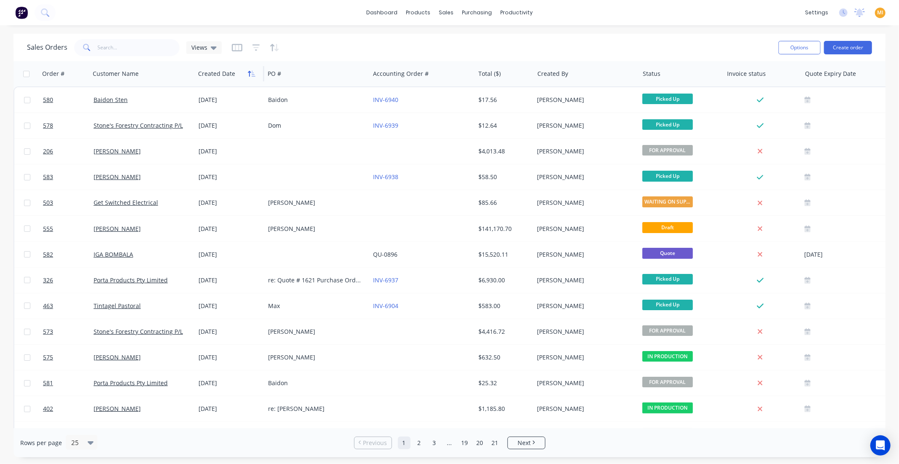
click at [254, 73] on icon "button" at bounding box center [252, 73] width 8 height 7
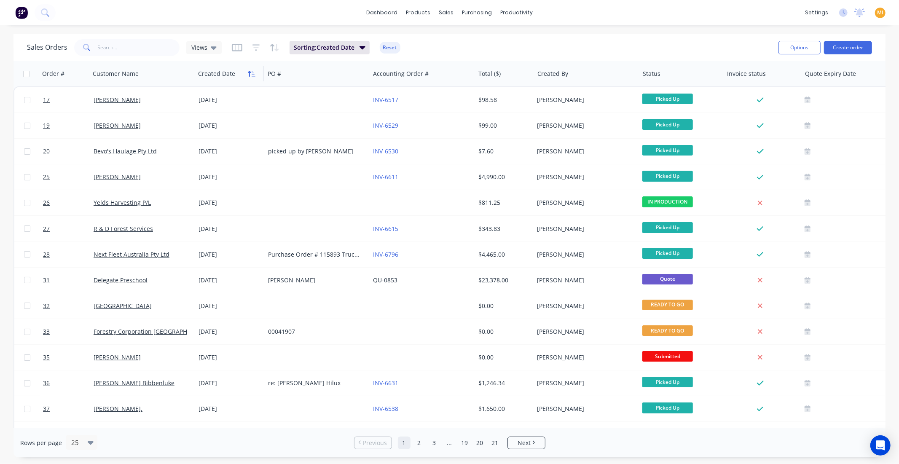
click at [254, 73] on icon "button" at bounding box center [252, 73] width 8 height 7
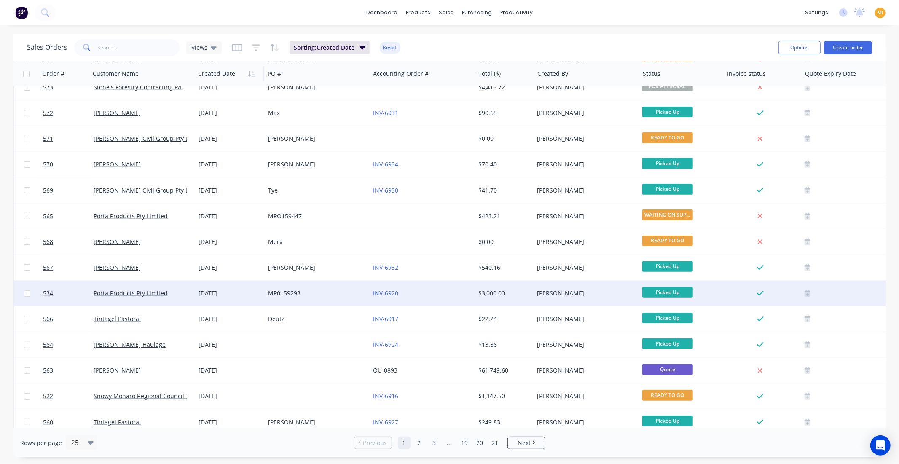
scroll to position [306, 0]
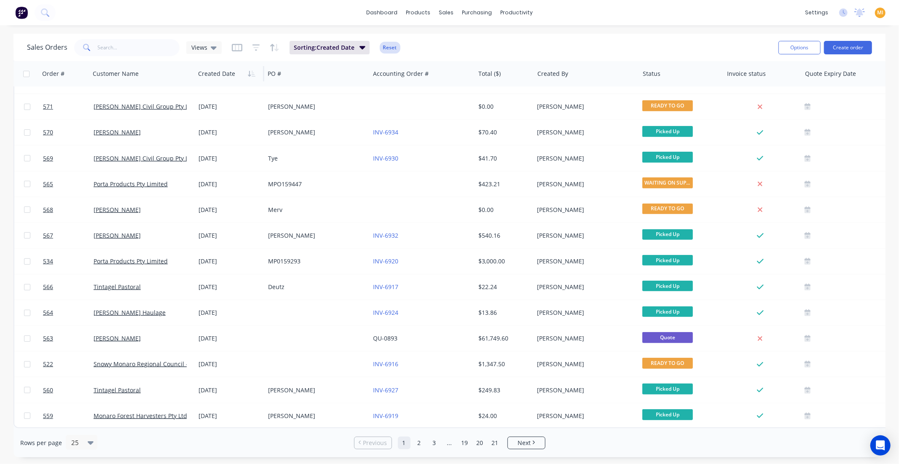
click at [381, 51] on button "Reset" at bounding box center [390, 48] width 21 height 12
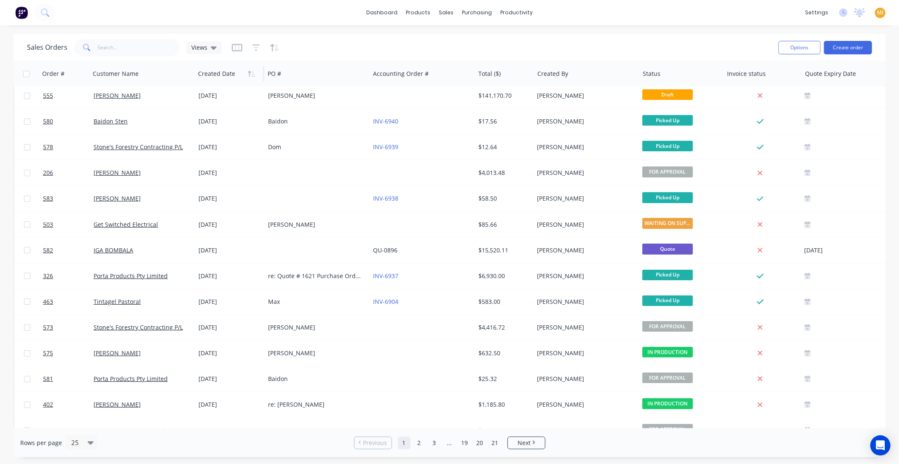
scroll to position [0, 0]
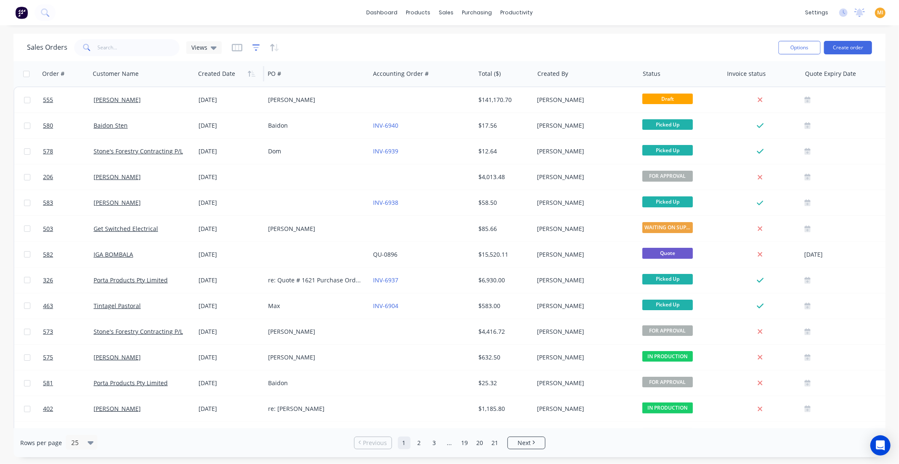
click at [255, 49] on icon "button" at bounding box center [257, 47] width 8 height 8
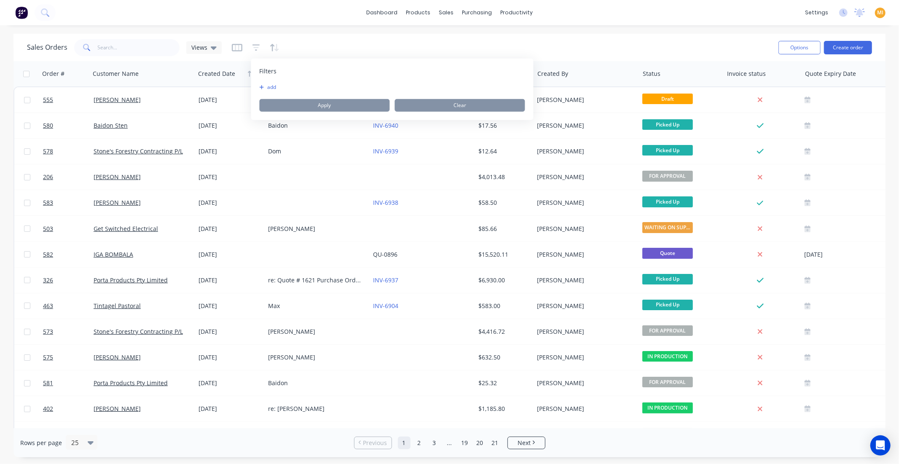
click at [263, 86] on button "add" at bounding box center [270, 87] width 21 height 7
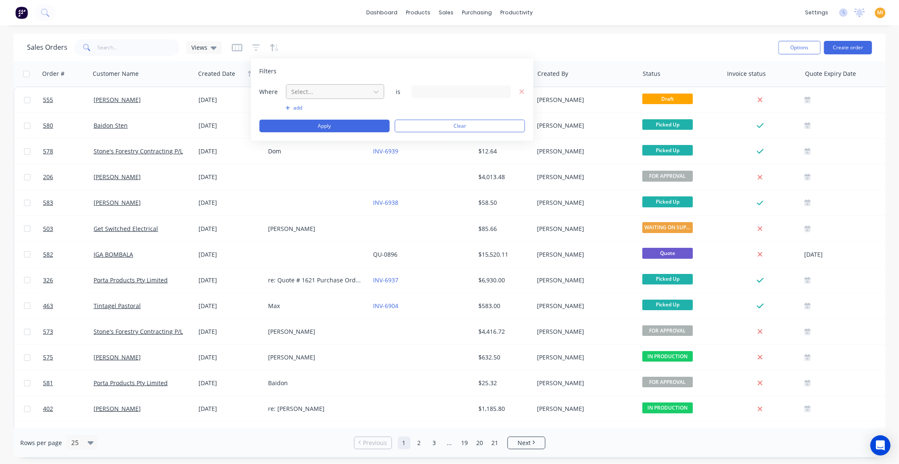
click at [342, 94] on div at bounding box center [328, 91] width 75 height 11
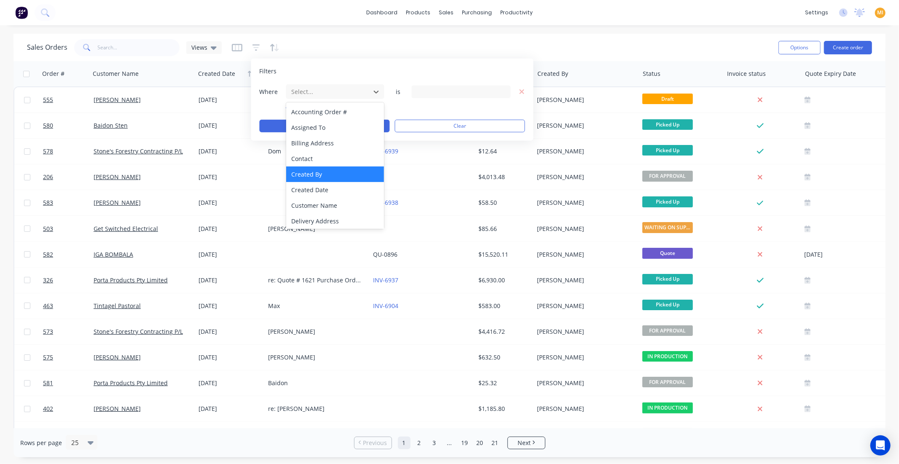
click at [329, 171] on div "Created By" at bounding box center [335, 175] width 98 height 16
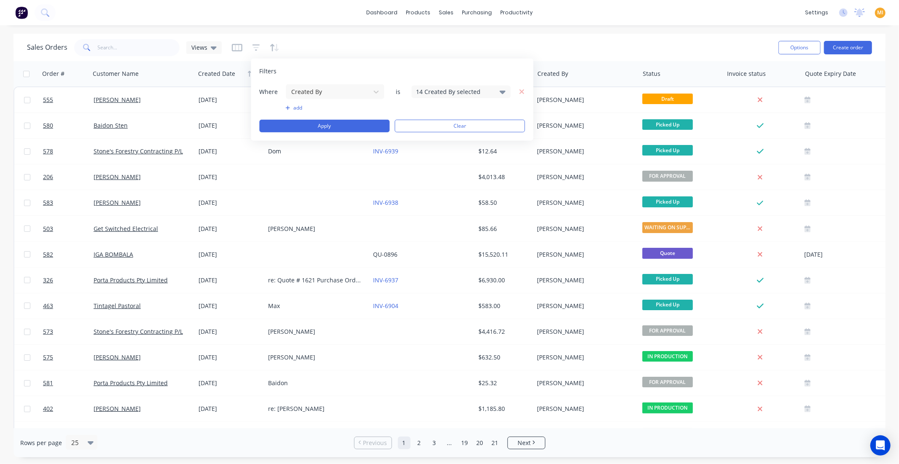
click at [445, 91] on div "14 Created By selected" at bounding box center [454, 91] width 76 height 9
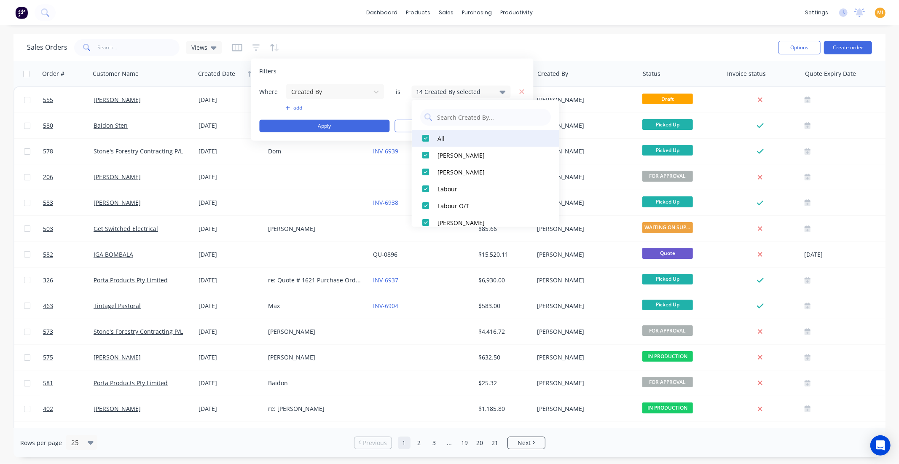
click at [426, 137] on div at bounding box center [425, 138] width 17 height 17
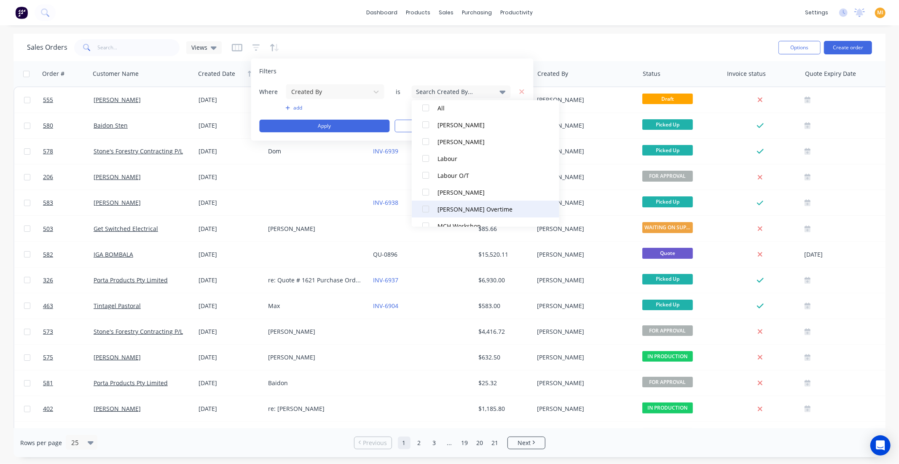
scroll to position [47, 0]
click at [427, 180] on div at bounding box center [425, 175] width 17 height 17
click at [326, 131] on button "Apply" at bounding box center [325, 126] width 130 height 13
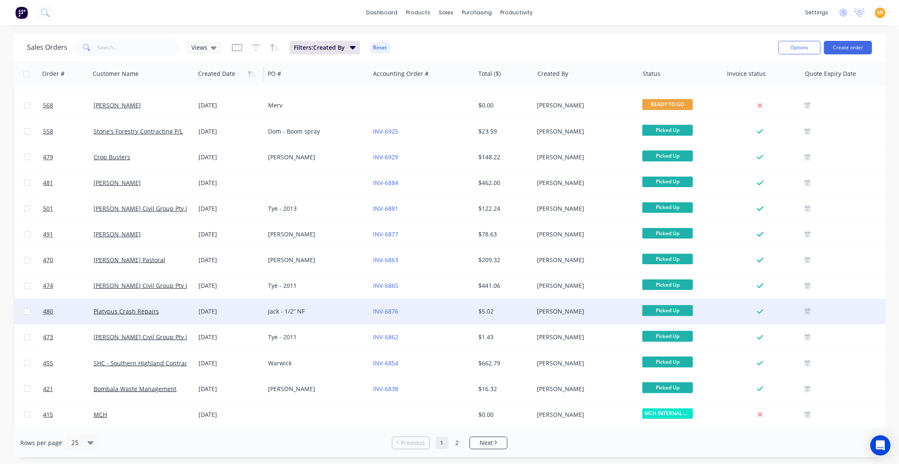
scroll to position [94, 0]
